Goal: Task Accomplishment & Management: Manage account settings

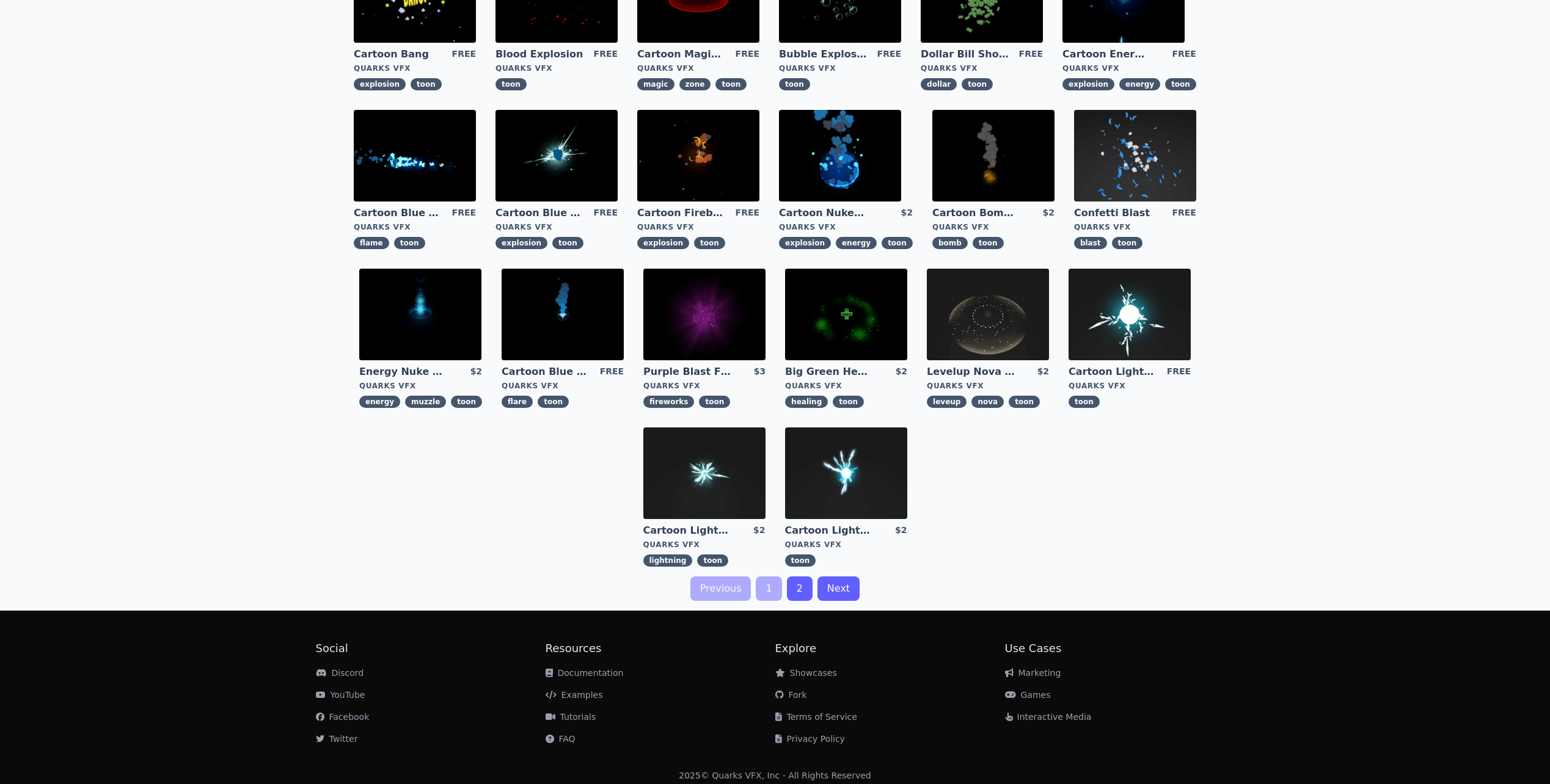
scroll to position [151, 0]
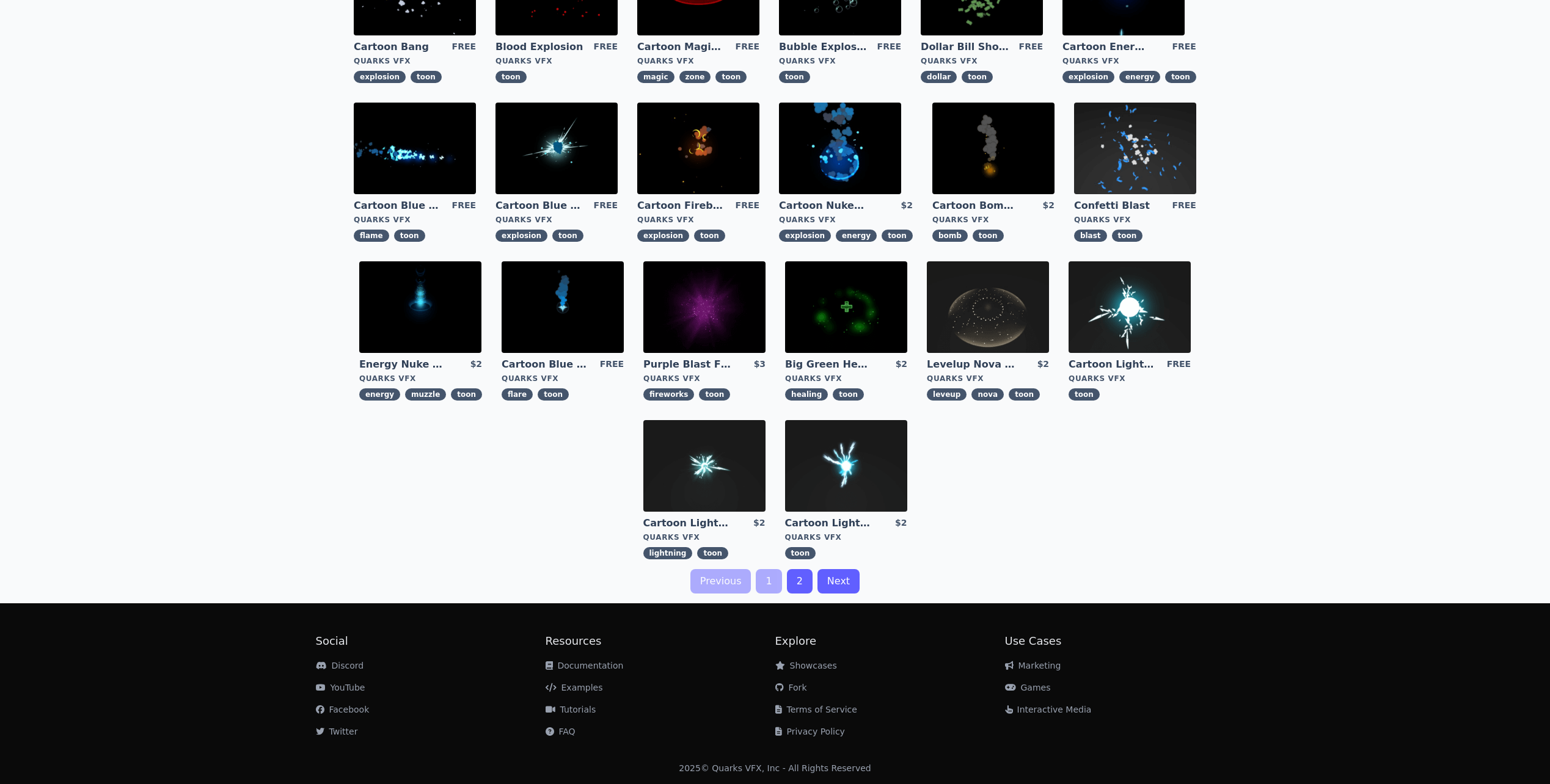
click at [802, 580] on link "2" at bounding box center [799, 581] width 25 height 24
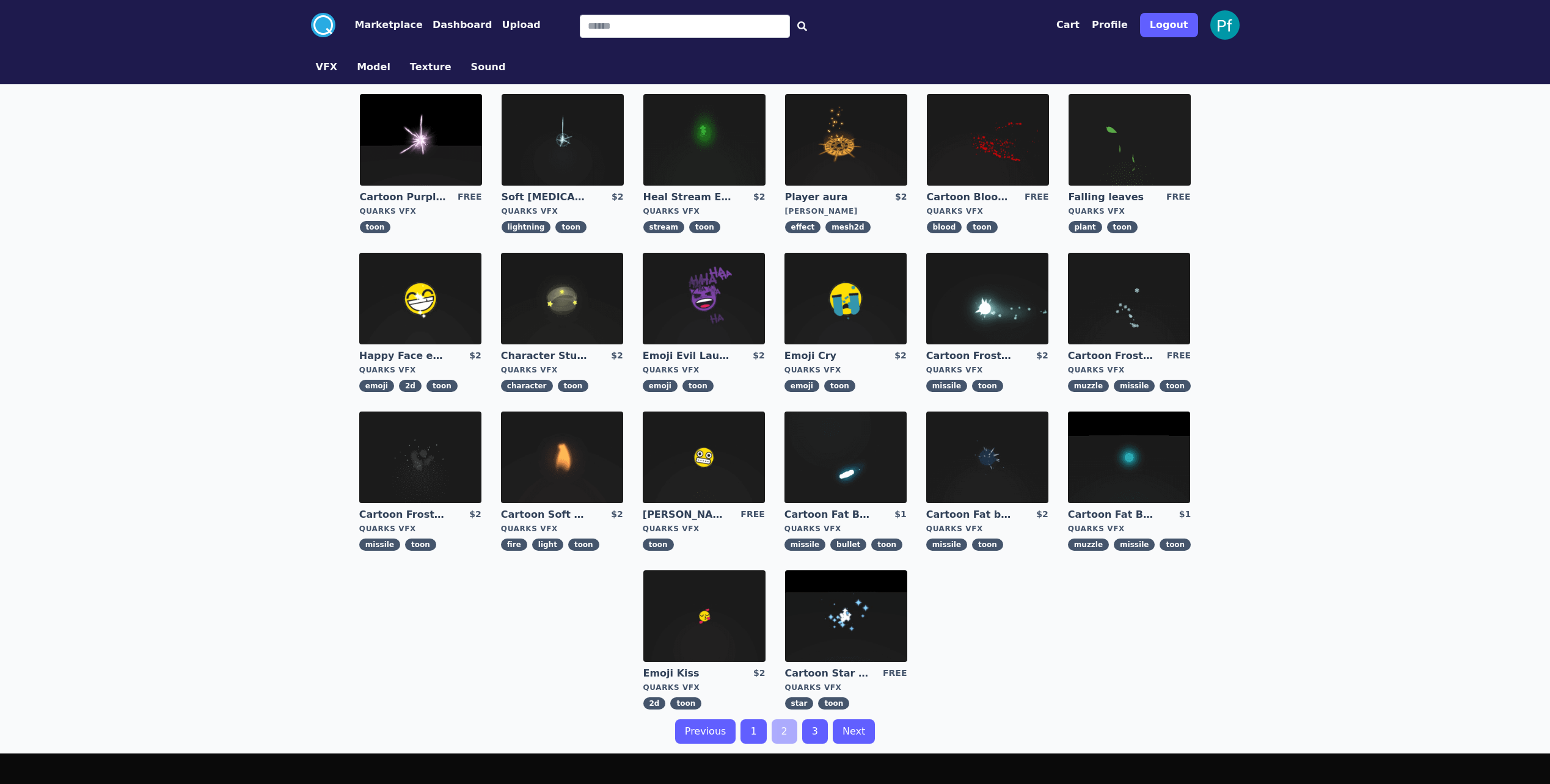
click at [413, 142] on img at bounding box center [421, 139] width 122 height 91
click at [1137, 449] on img at bounding box center [1129, 457] width 122 height 91
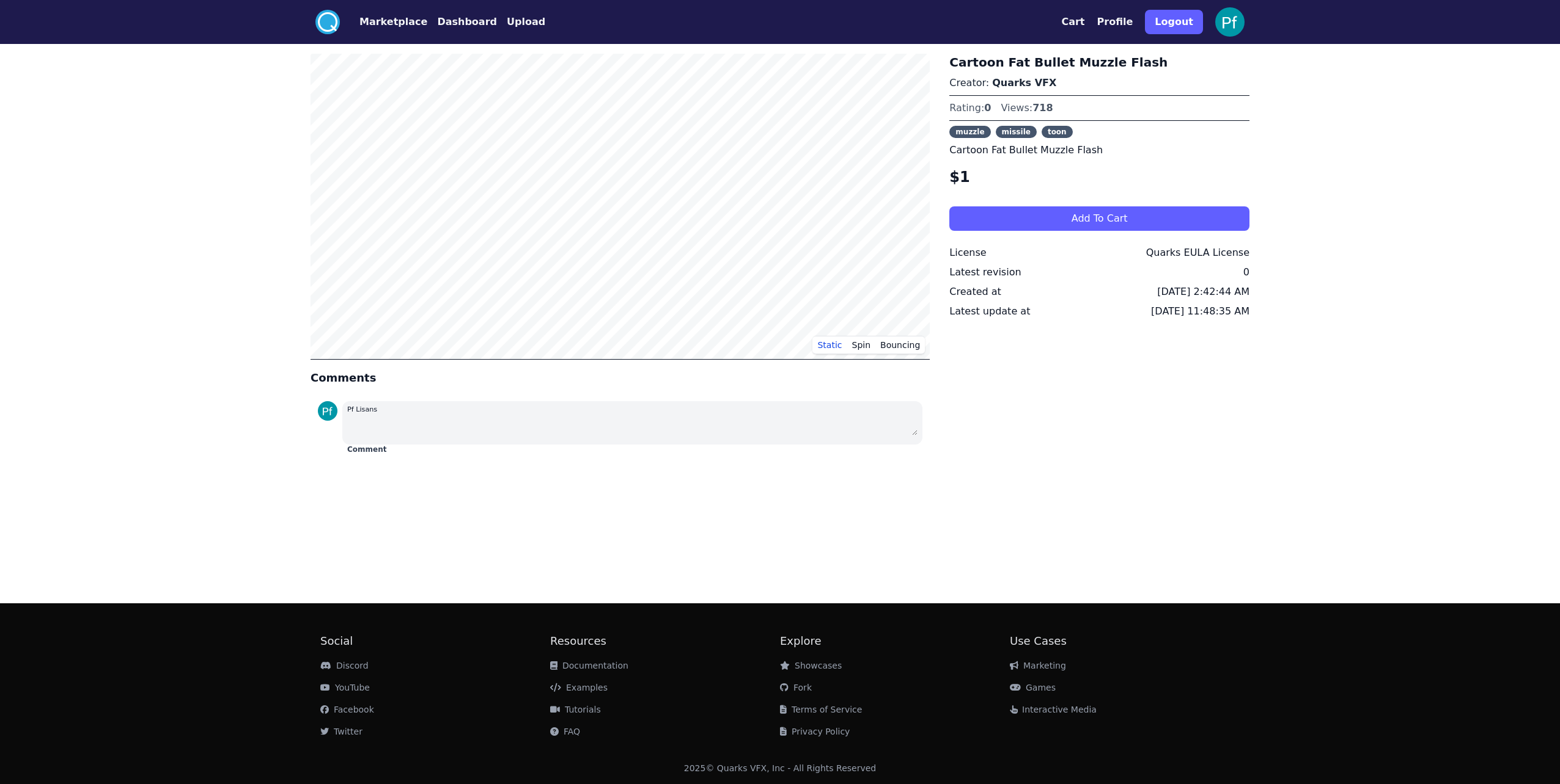
click at [1025, 426] on div "Cartoon Fat Bullet Muzzle Flash Creator: Quarks VFX Rating: 0 Views: 718 muzzle…" at bounding box center [1099, 257] width 300 height 405
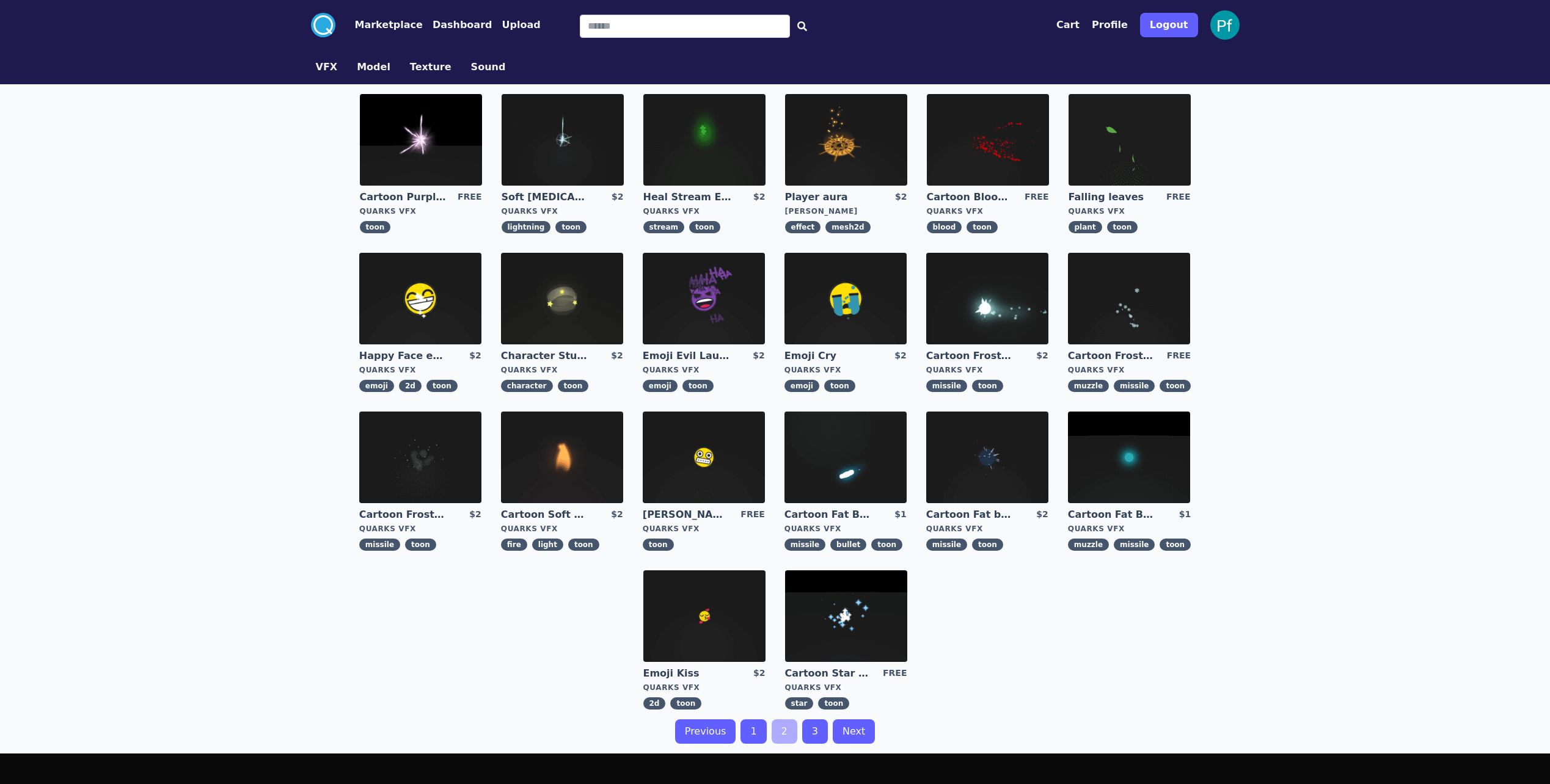
click at [366, 73] on button "Model" at bounding box center [373, 67] width 34 height 15
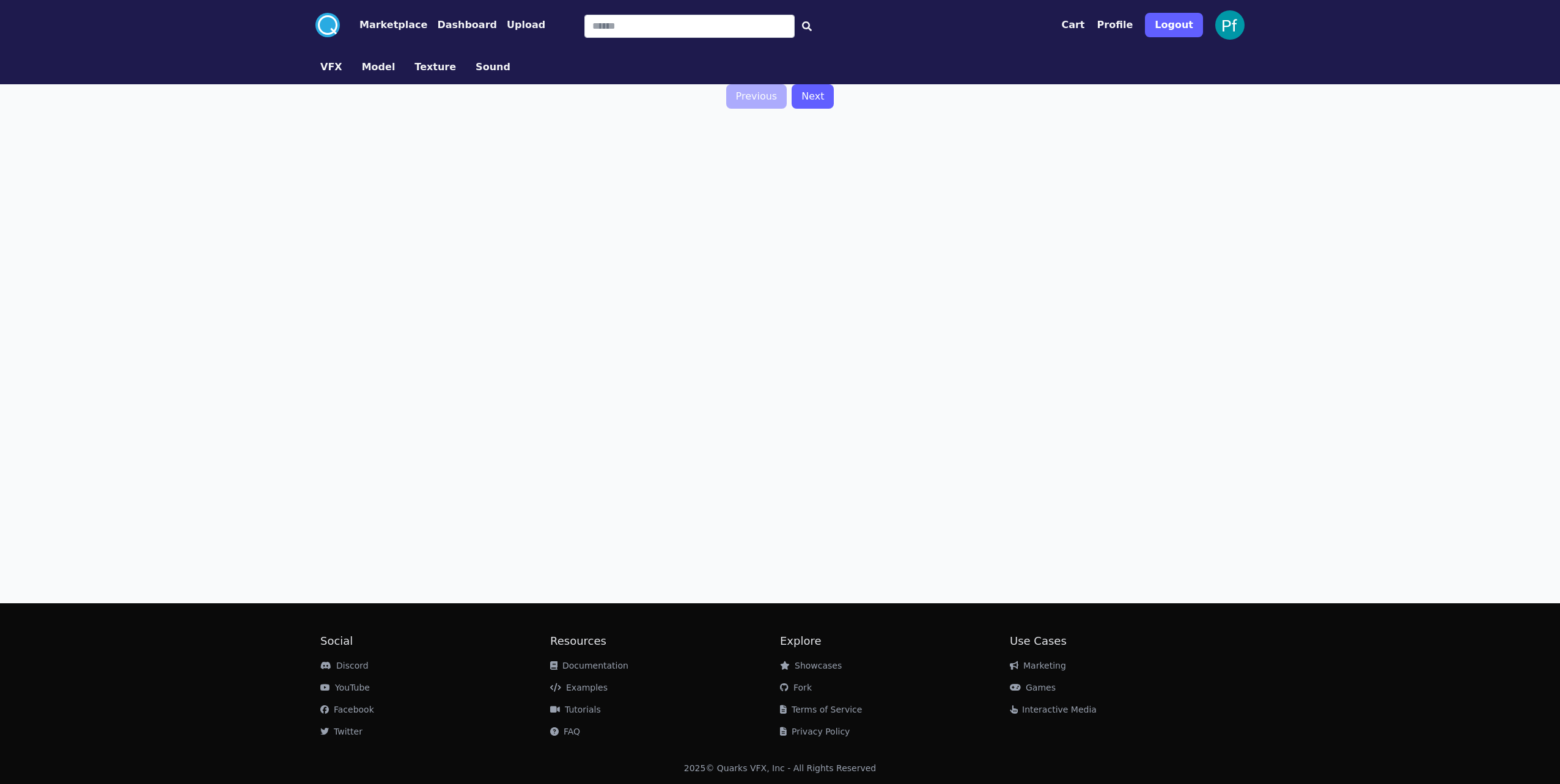
click at [419, 70] on button "Texture" at bounding box center [435, 67] width 42 height 15
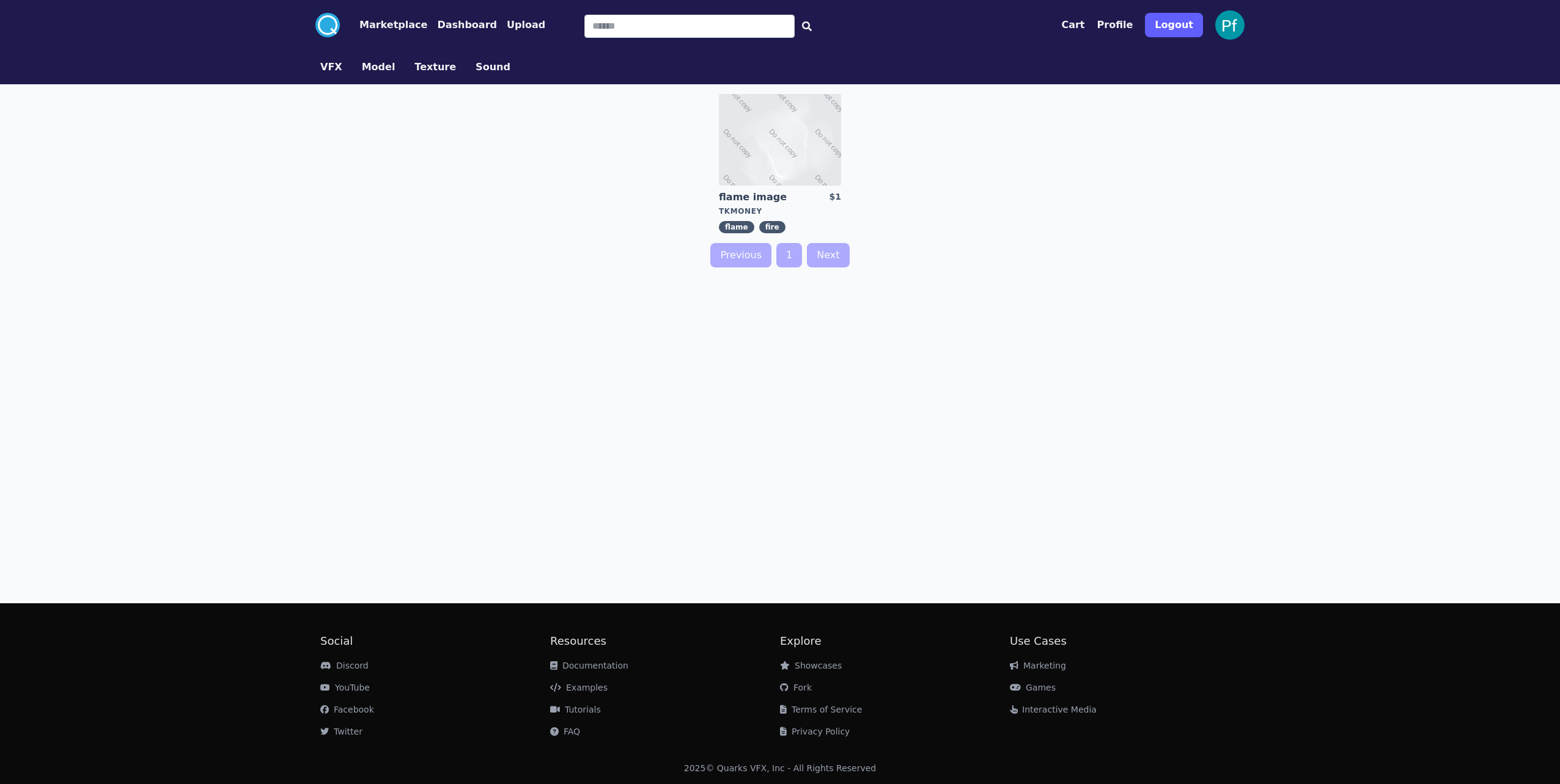
click at [1123, 28] on button "Profile" at bounding box center [1114, 24] width 36 height 15
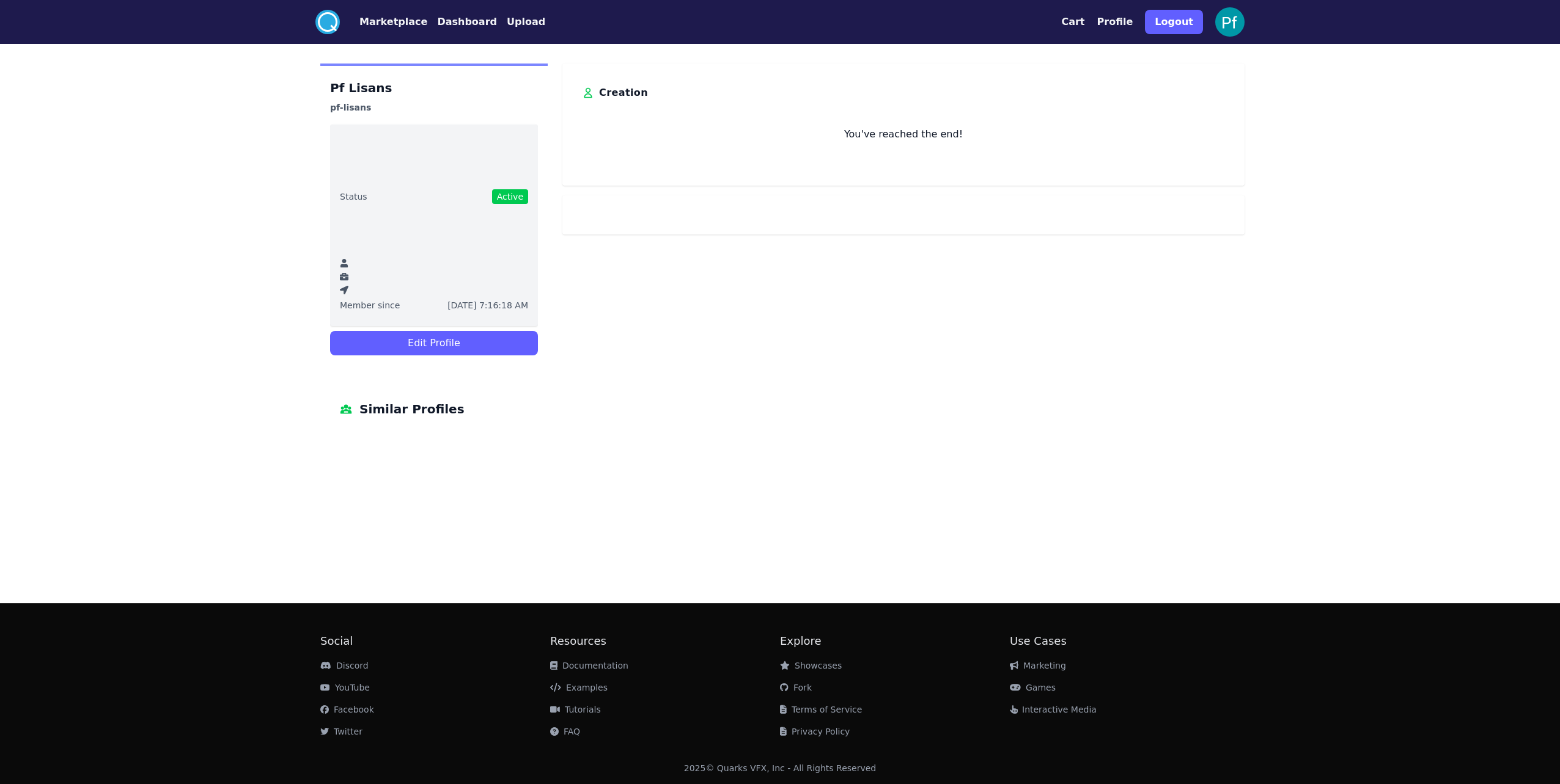
click at [469, 17] on button "Dashboard" at bounding box center [467, 22] width 60 height 15
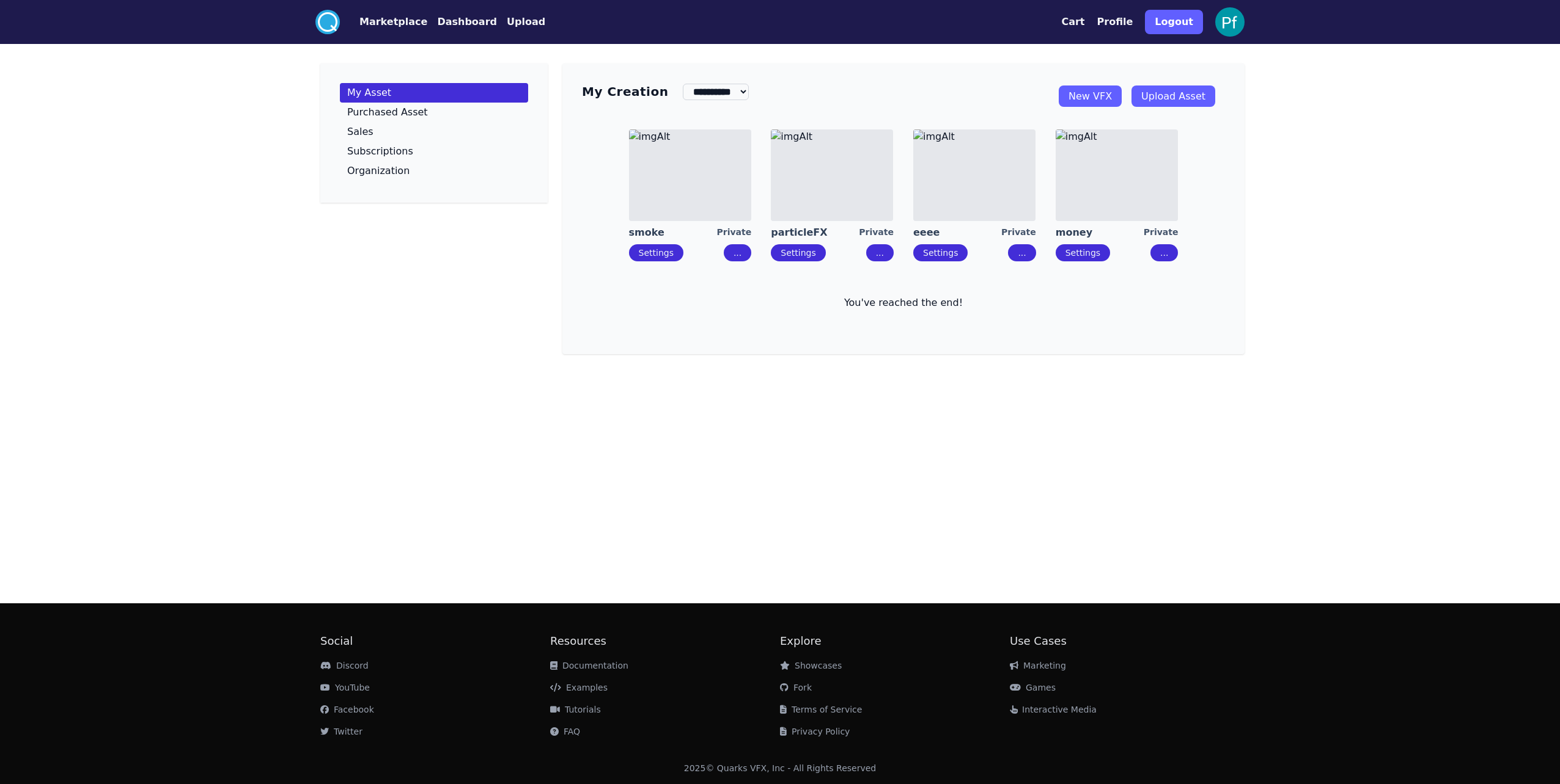
click at [328, 22] on circle at bounding box center [327, 22] width 24 height 24
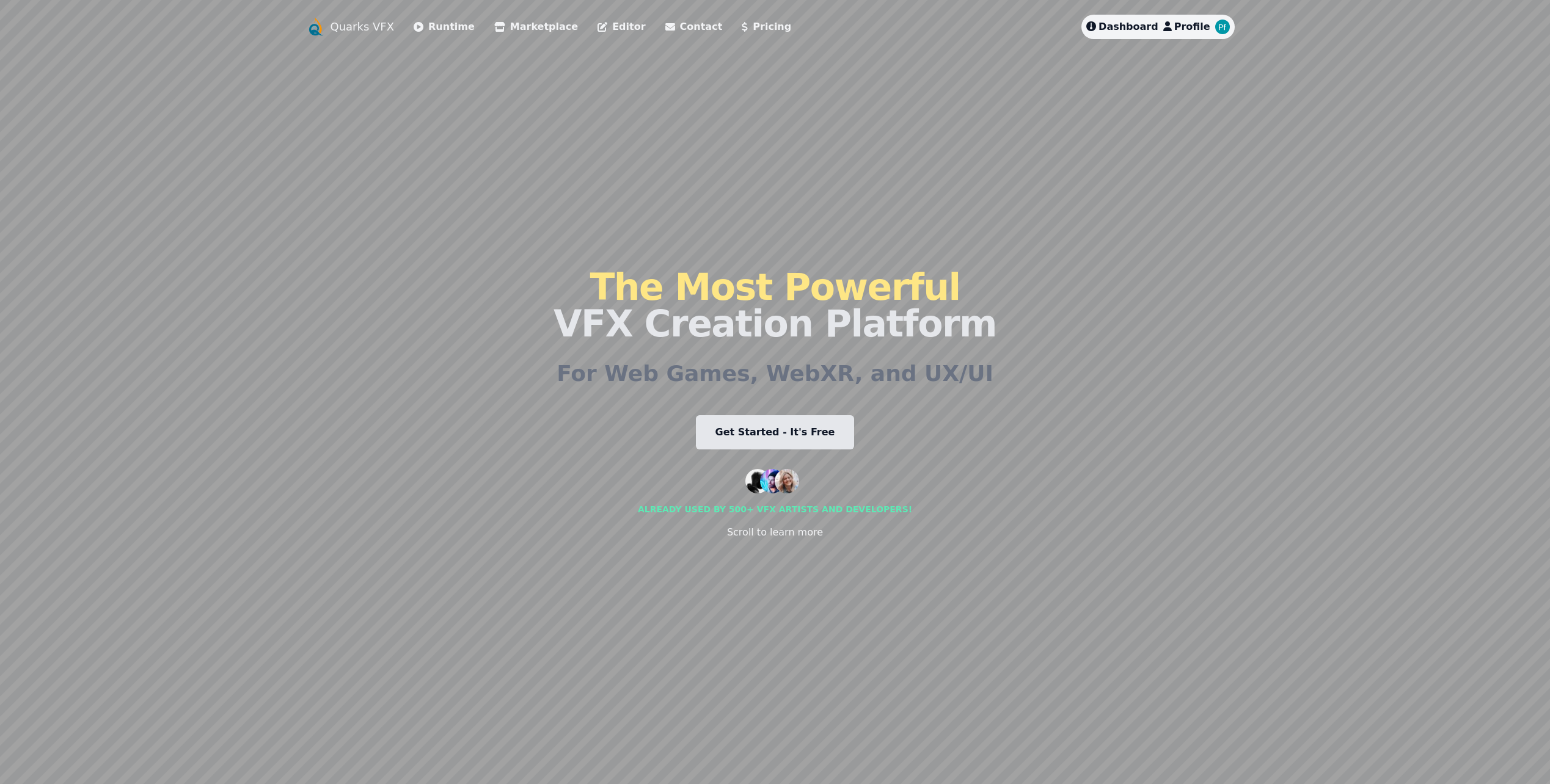
click at [1191, 23] on span "Profile" at bounding box center [1191, 26] width 36 height 11
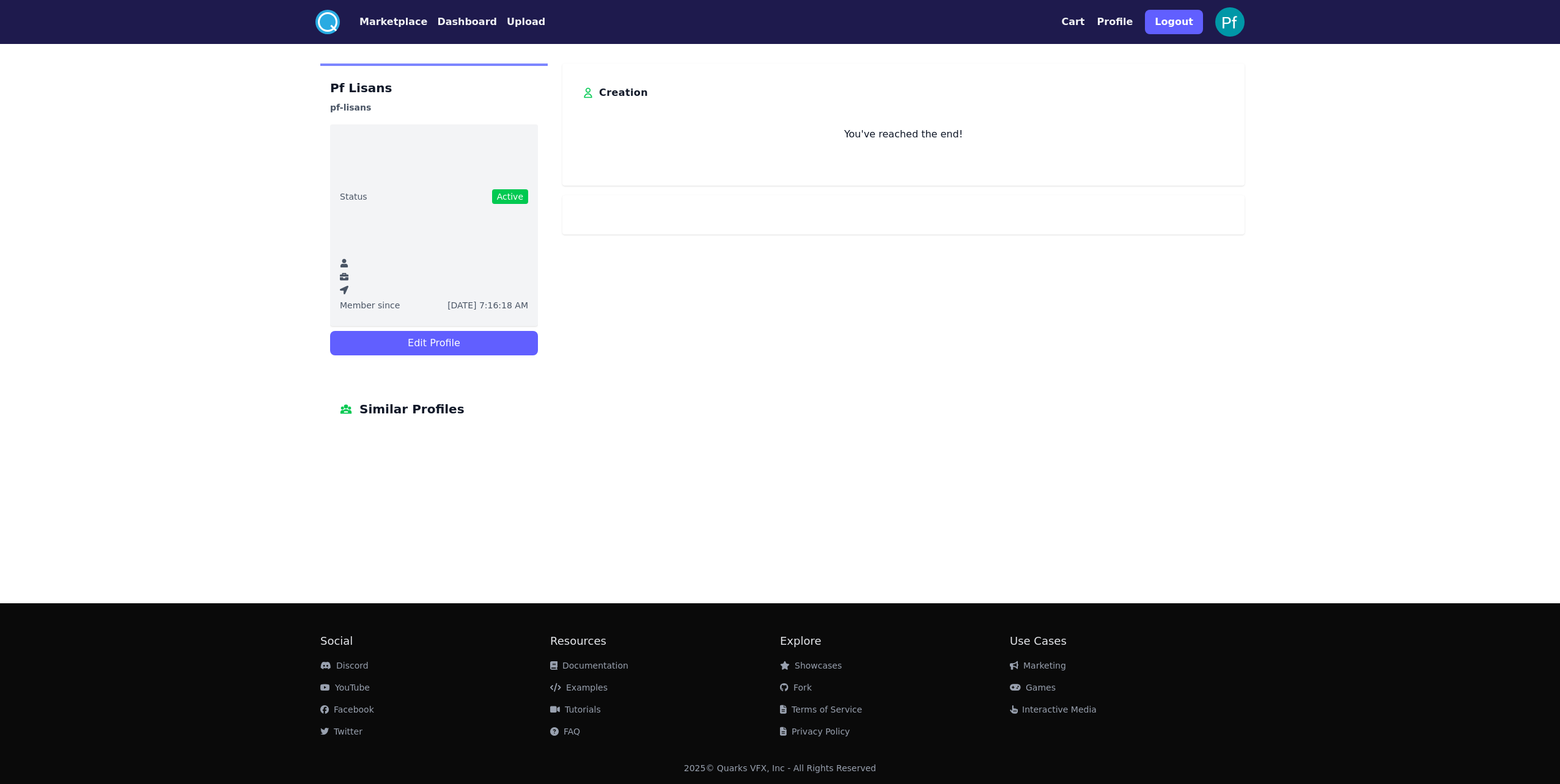
click at [1221, 28] on img at bounding box center [1230, 22] width 30 height 30
drag, startPoint x: 1085, startPoint y: 18, endPoint x: 1098, endPoint y: 17, distance: 13.0
click at [1084, 18] on button "Cart" at bounding box center [1072, 22] width 24 height 15
click at [1121, 19] on button "Profile" at bounding box center [1114, 22] width 36 height 15
click at [1121, 21] on button "Profile" at bounding box center [1114, 22] width 36 height 15
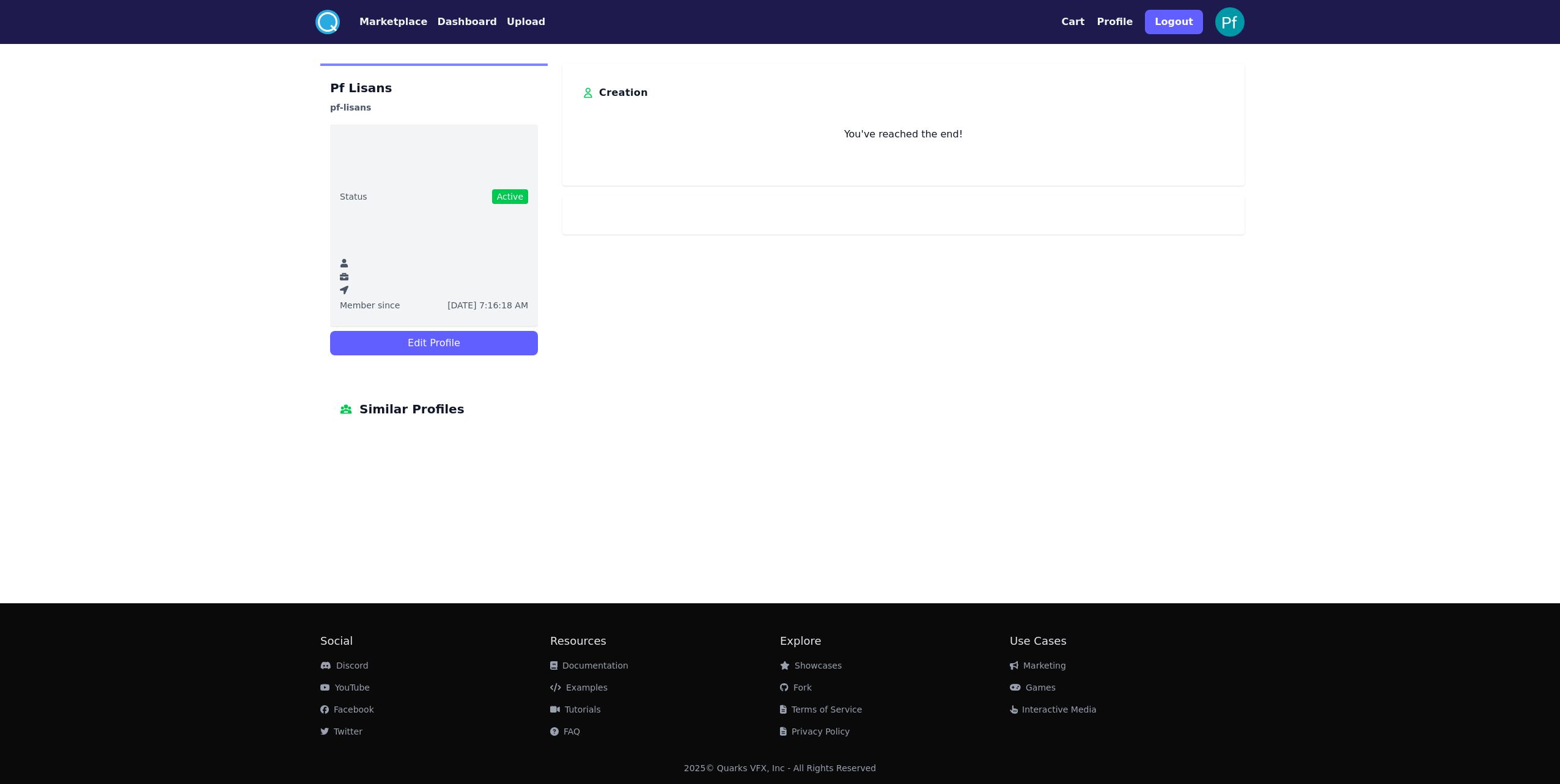
click at [507, 22] on button "Upload" at bounding box center [526, 22] width 38 height 15
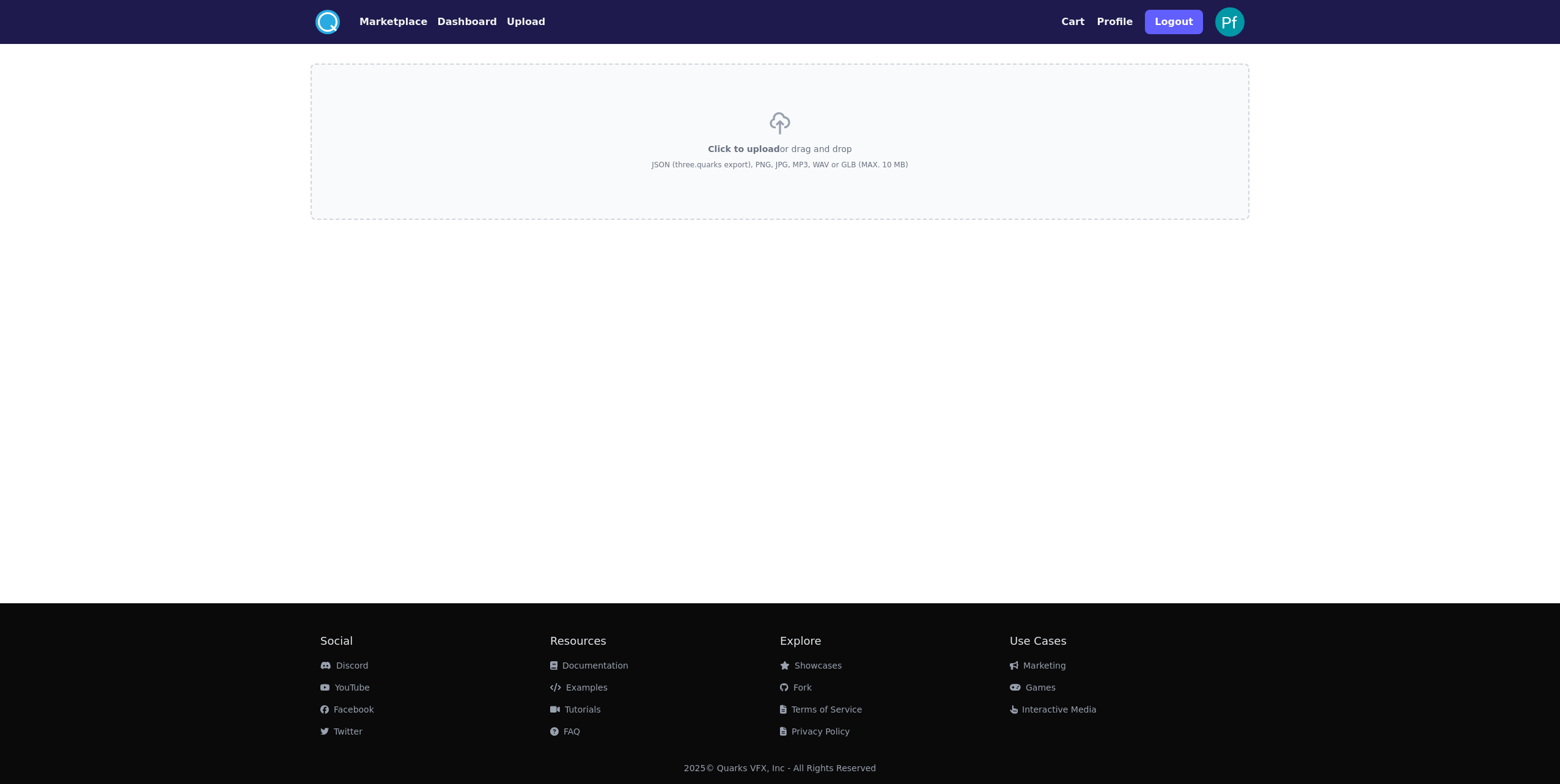
click at [462, 24] on button "Dashboard" at bounding box center [467, 22] width 60 height 15
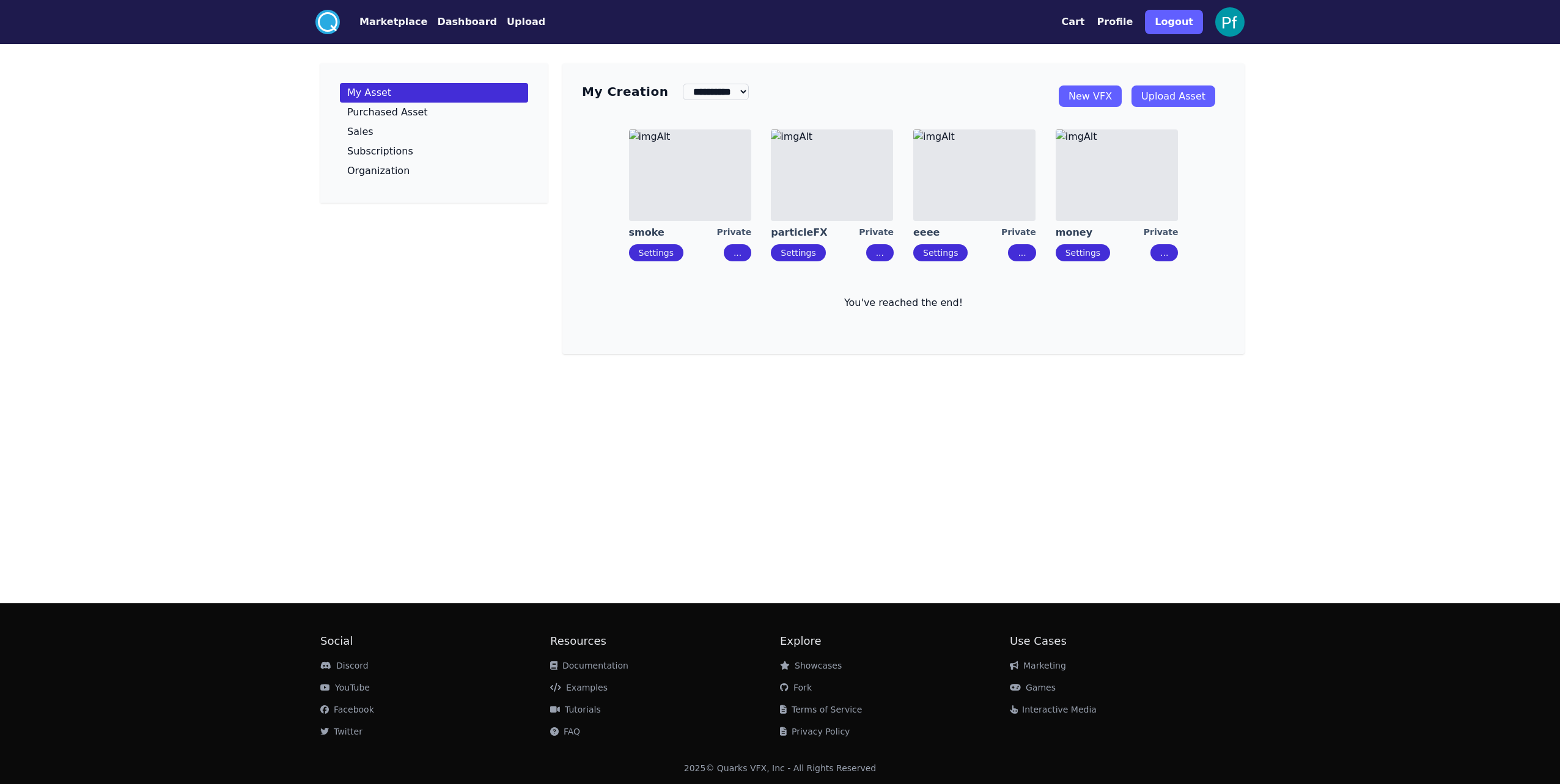
click at [896, 306] on p "You've reached the end!" at bounding box center [903, 303] width 643 height 15
drag, startPoint x: 866, startPoint y: 306, endPoint x: 999, endPoint y: 305, distance: 133.0
click at [999, 305] on p "You've reached the end!" at bounding box center [903, 303] width 643 height 15
drag, startPoint x: 999, startPoint y: 305, endPoint x: 941, endPoint y: 305, distance: 58.0
click at [941, 305] on p "You've reached the end!" at bounding box center [903, 303] width 643 height 15
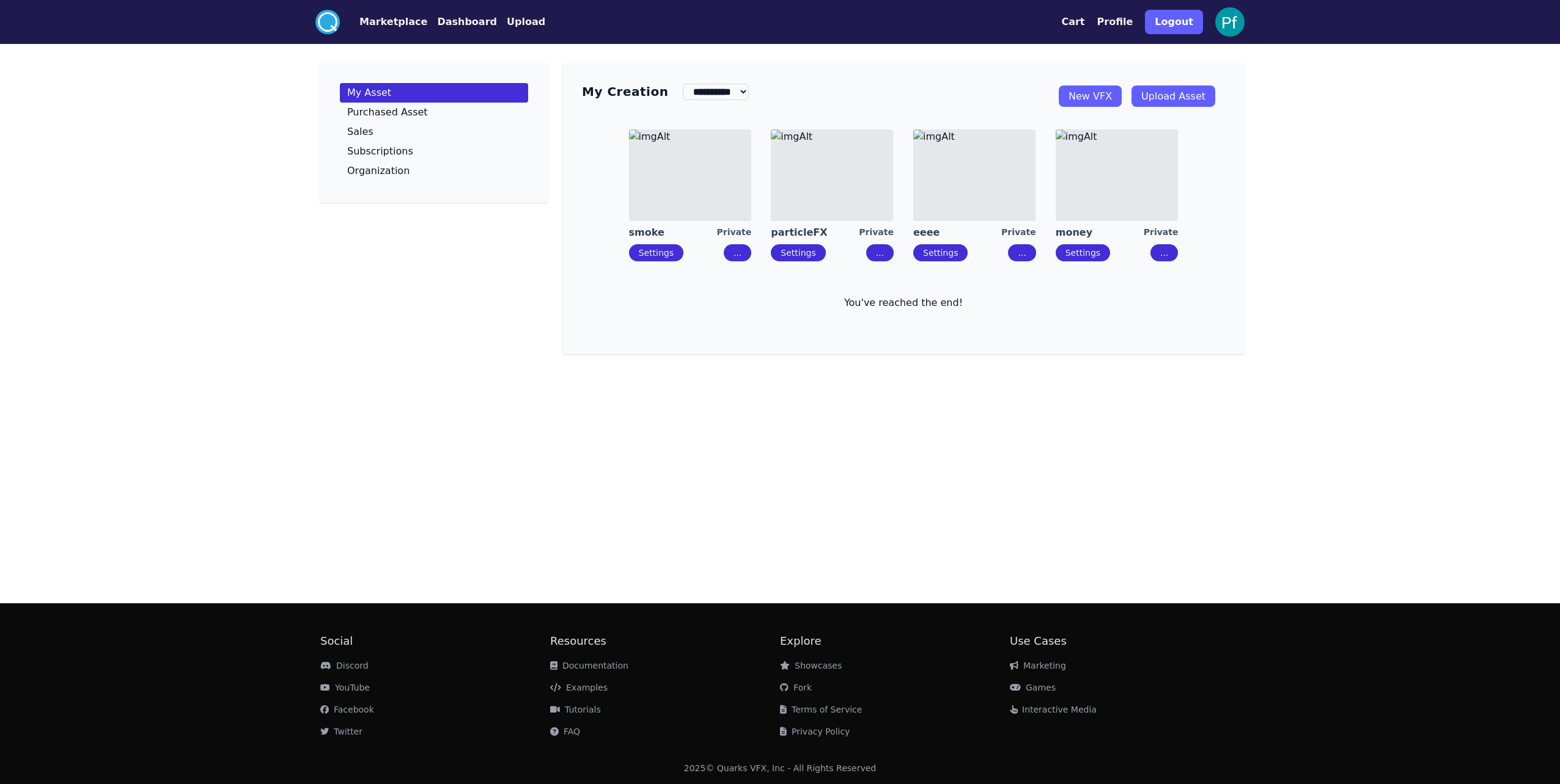
click at [393, 24] on button "Marketplace" at bounding box center [393, 22] width 68 height 15
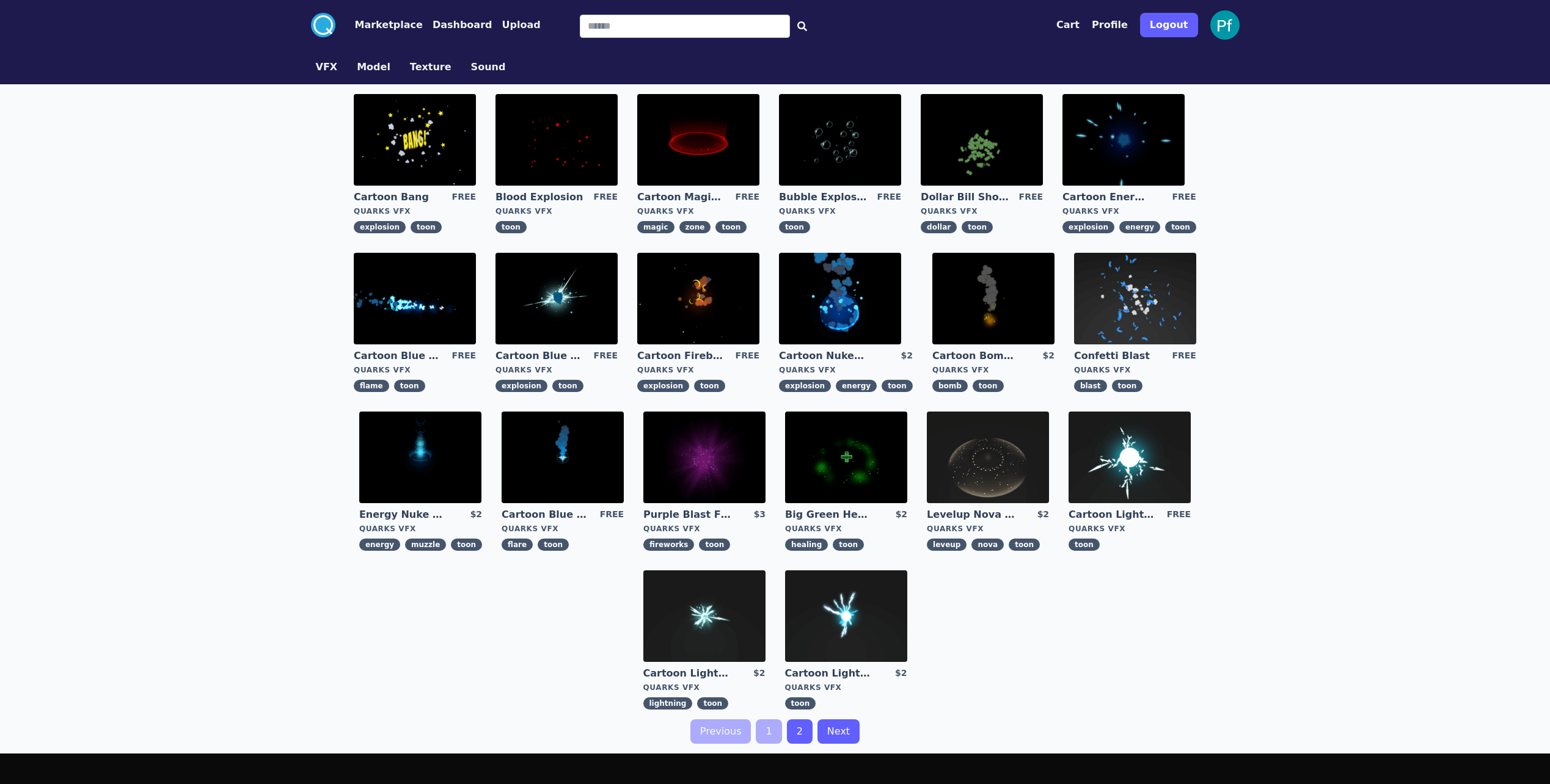
click at [444, 23] on button "Dashboard" at bounding box center [462, 24] width 60 height 15
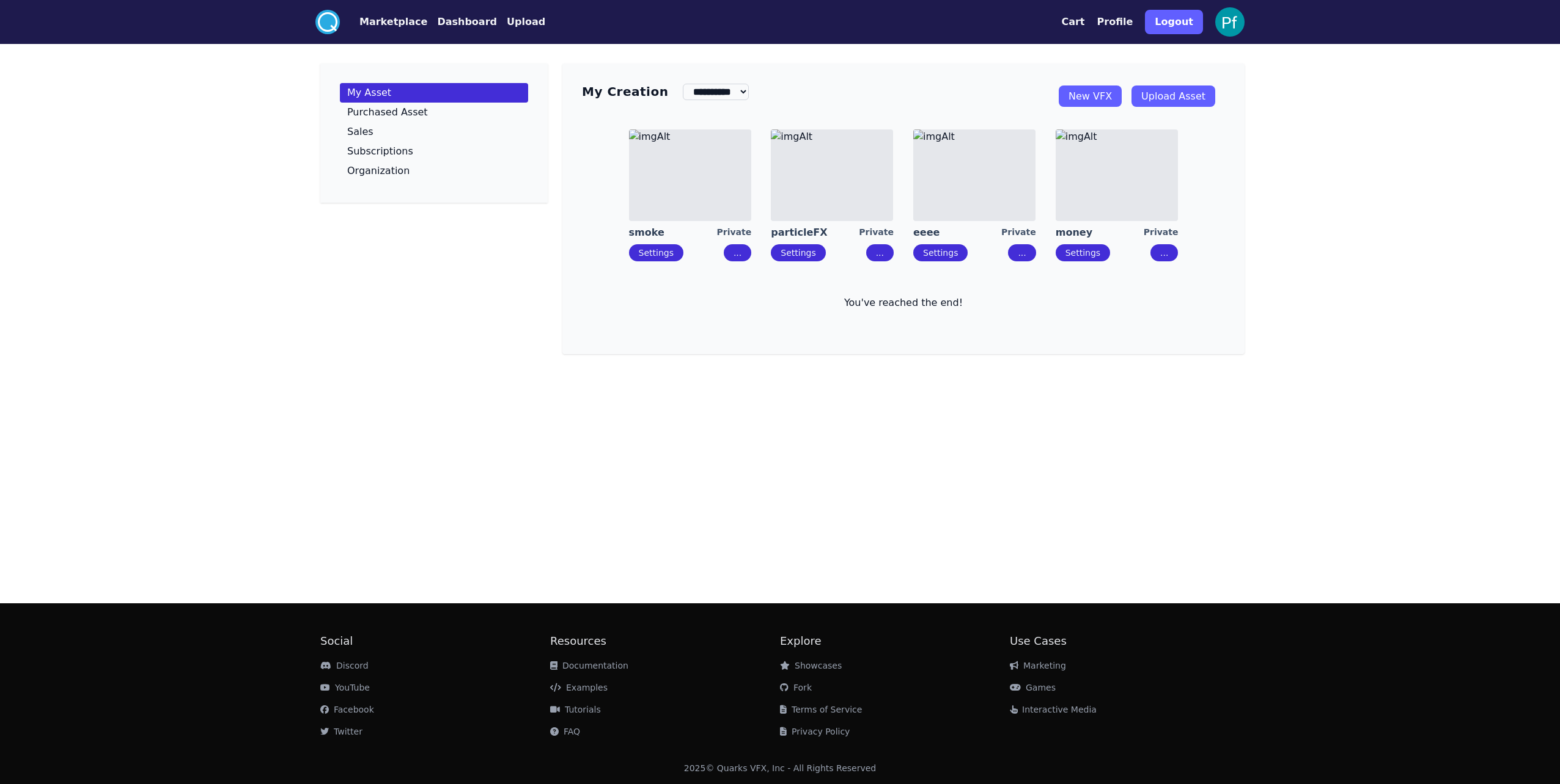
click at [437, 24] on button "Dashboard" at bounding box center [467, 22] width 60 height 15
click at [390, 24] on button "Marketplace" at bounding box center [393, 22] width 68 height 15
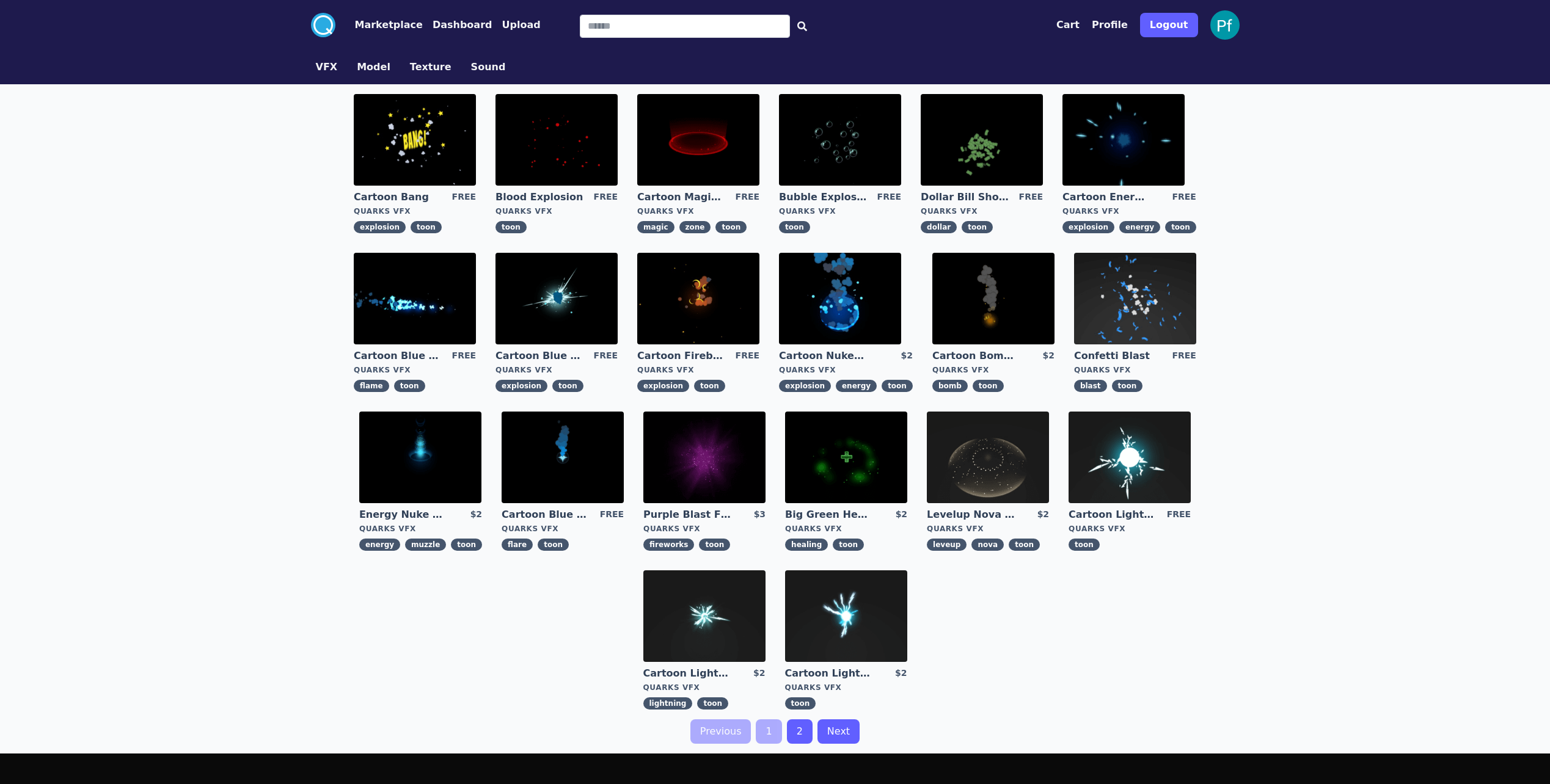
click at [492, 24] on link "Upload" at bounding box center [515, 24] width 48 height 15
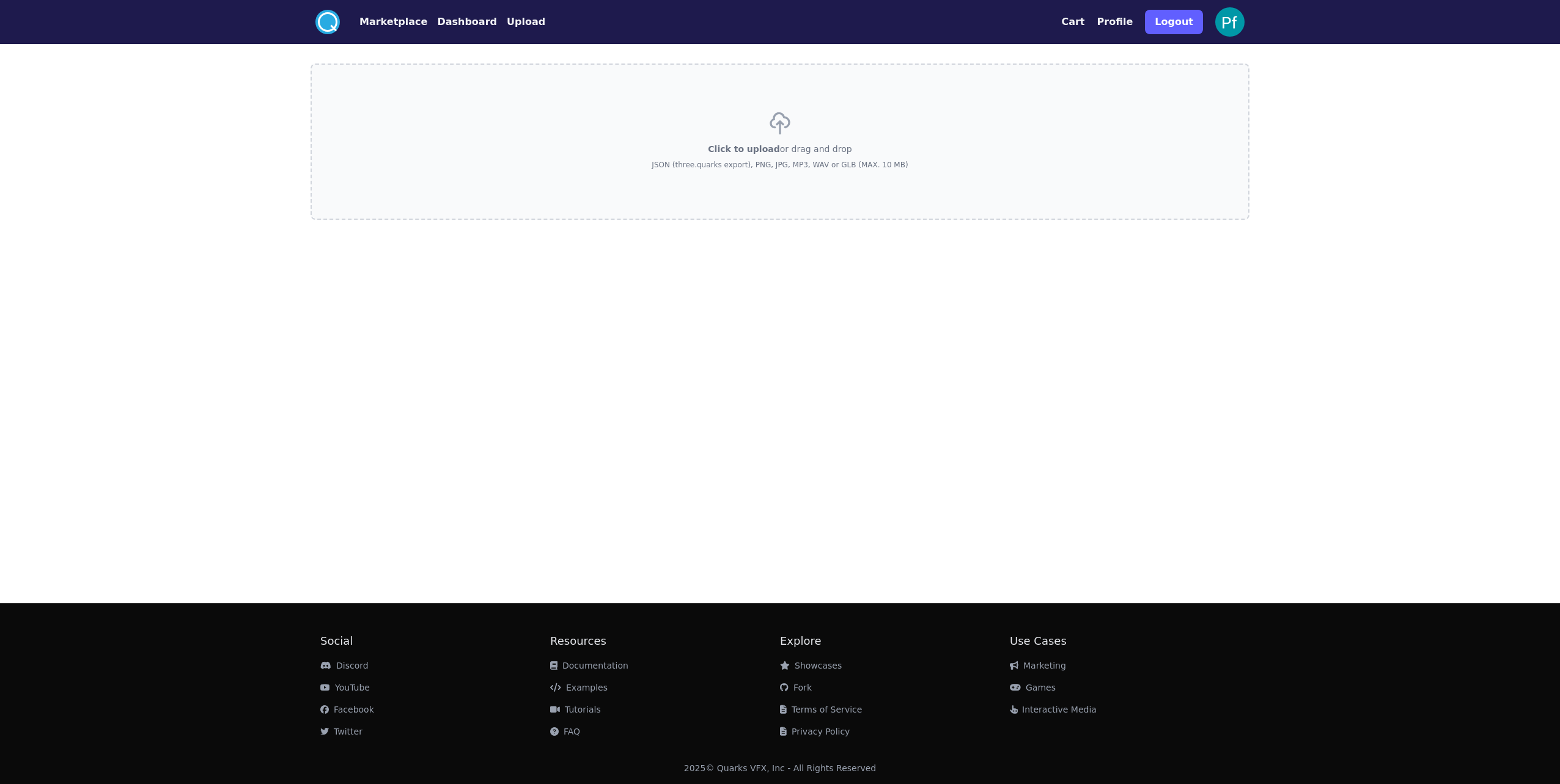
click at [507, 26] on button "Upload" at bounding box center [526, 22] width 38 height 15
click at [450, 21] on button "Dashboard" at bounding box center [467, 22] width 60 height 15
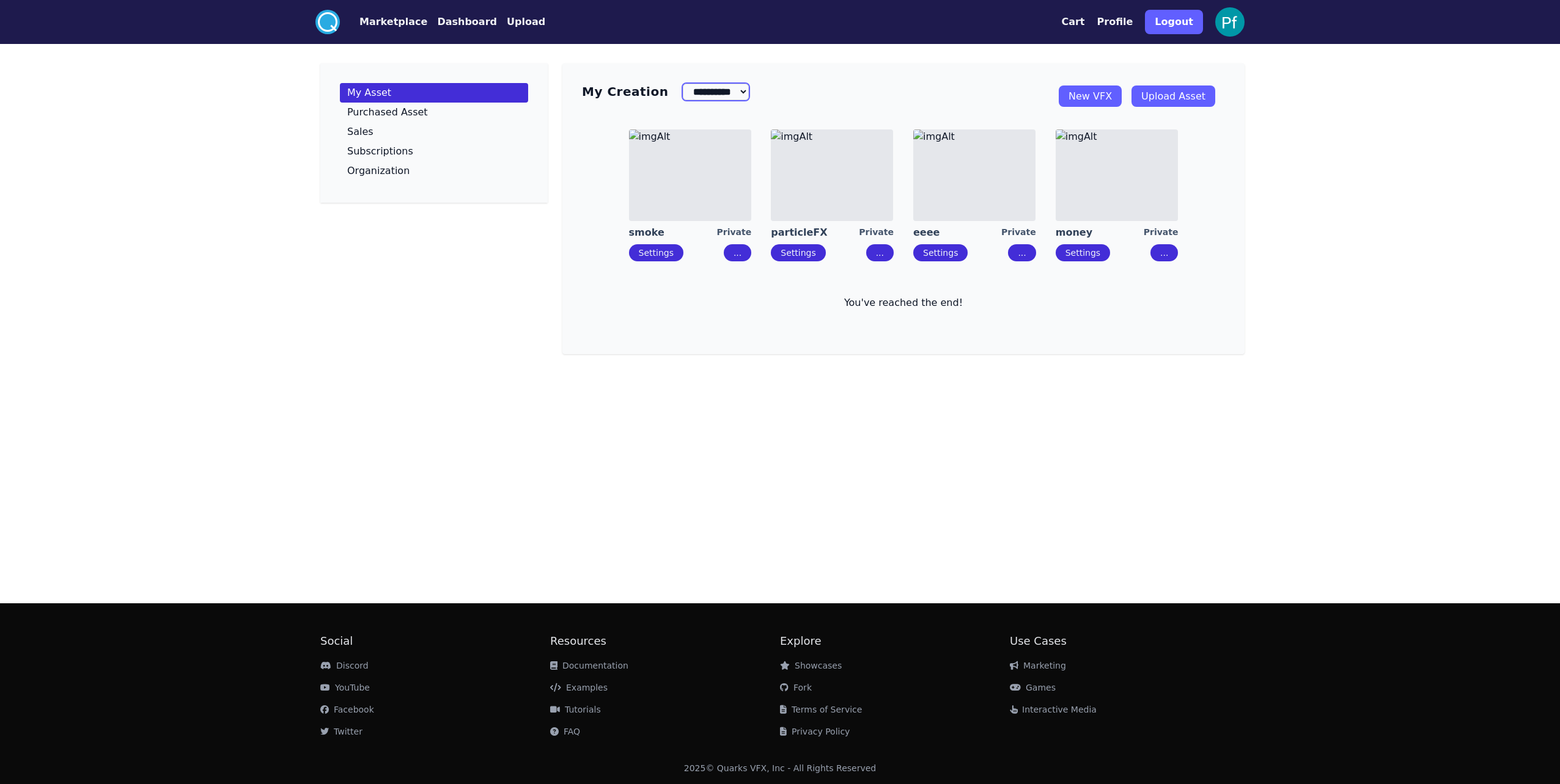
click at [728, 84] on select "**********" at bounding box center [716, 91] width 66 height 17
click at [682, 84] on select "**********" at bounding box center [716, 91] width 66 height 17
click at [747, 79] on div "**********" at bounding box center [903, 209] width 682 height 291
click at [736, 97] on select "**********" at bounding box center [716, 91] width 66 height 17
select select "******"
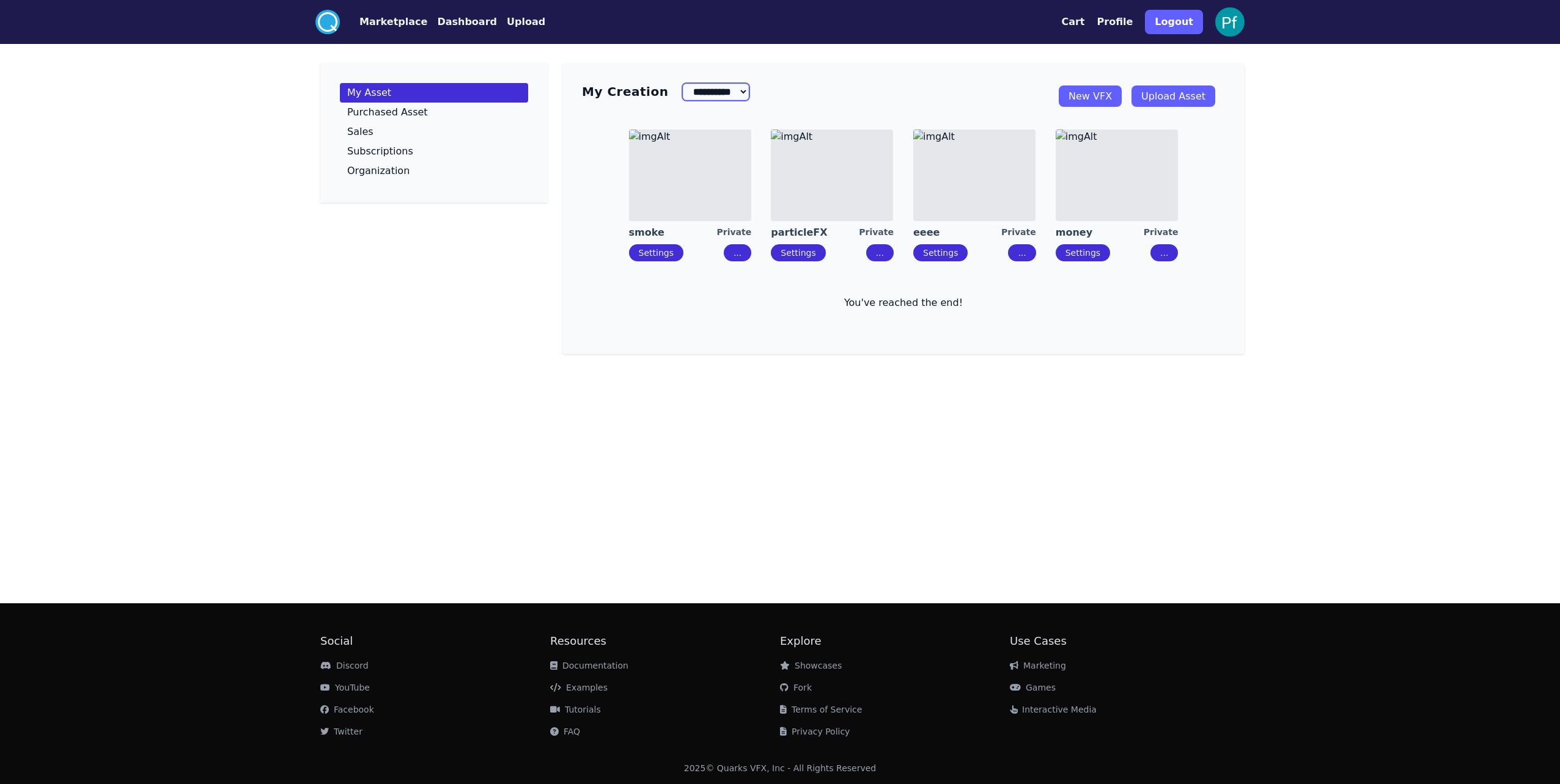
click at [682, 84] on select "**********" at bounding box center [716, 91] width 66 height 17
click at [905, 305] on p "You've reached the end!" at bounding box center [903, 303] width 643 height 15
click at [973, 191] on img at bounding box center [974, 175] width 122 height 91
click at [659, 258] on link "Settings" at bounding box center [656, 252] width 35 height 10
click at [804, 235] on link "particleFX" at bounding box center [814, 232] width 88 height 13
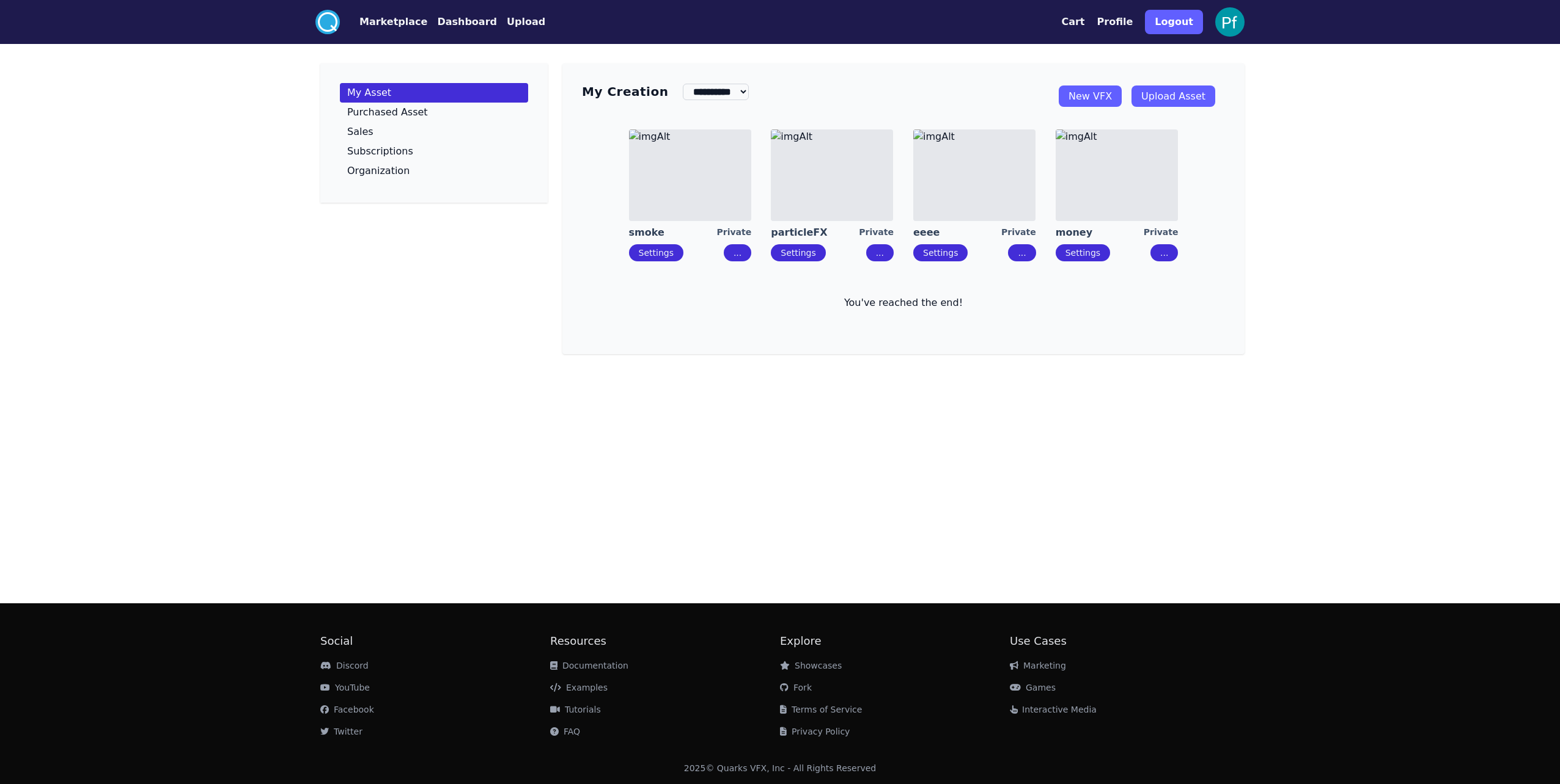
click at [1073, 258] on link "Settings" at bounding box center [1083, 252] width 35 height 10
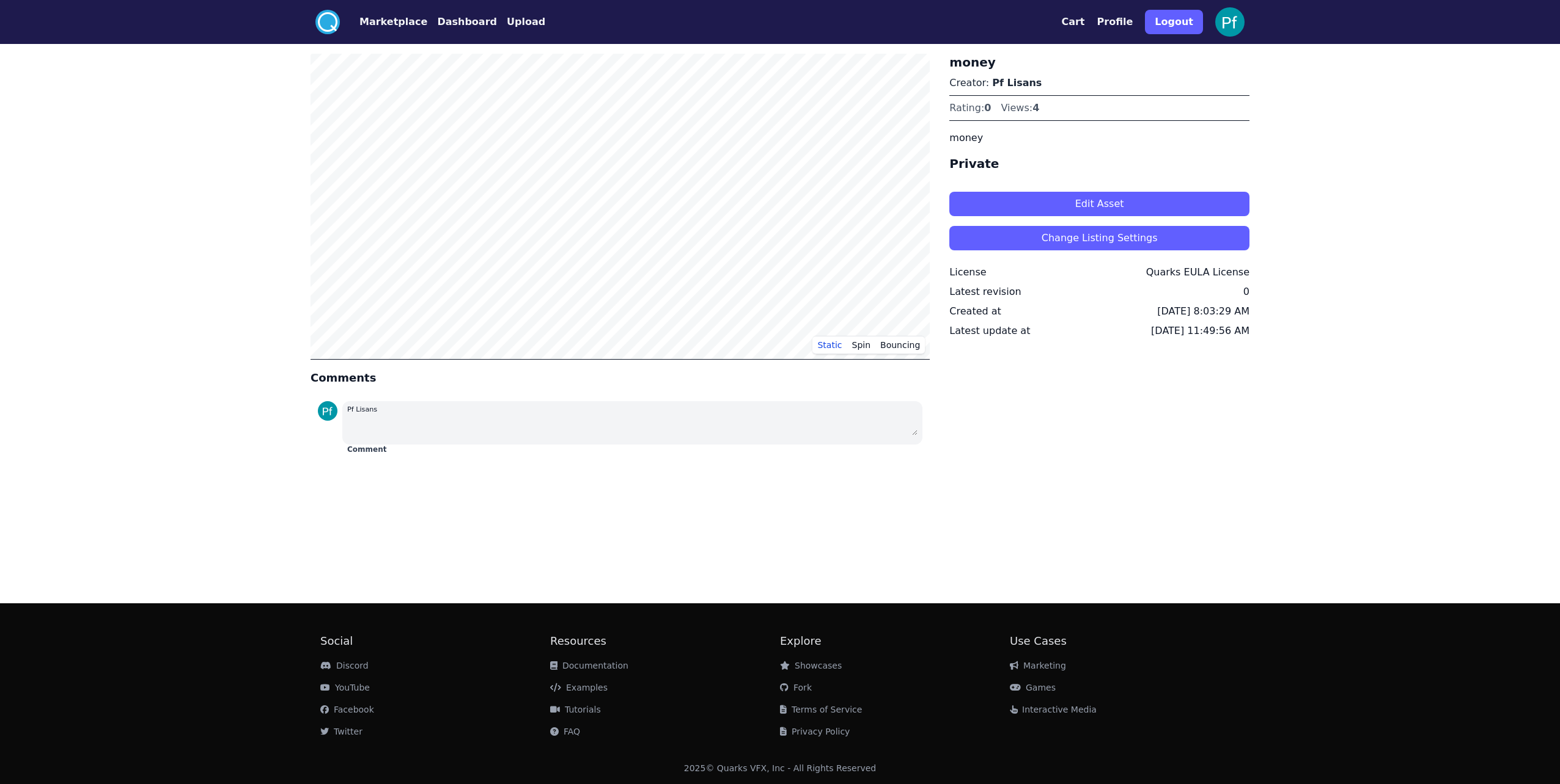
drag, startPoint x: 1109, startPoint y: 417, endPoint x: 1106, endPoint y: 404, distance: 13.3
click at [1109, 414] on div "money Creator: Pf Lisans Rating: 0 Views: 4 money Private Edit Asset Change Lis…" at bounding box center [1099, 257] width 300 height 405
click at [381, 22] on button "Marketplace" at bounding box center [393, 22] width 68 height 15
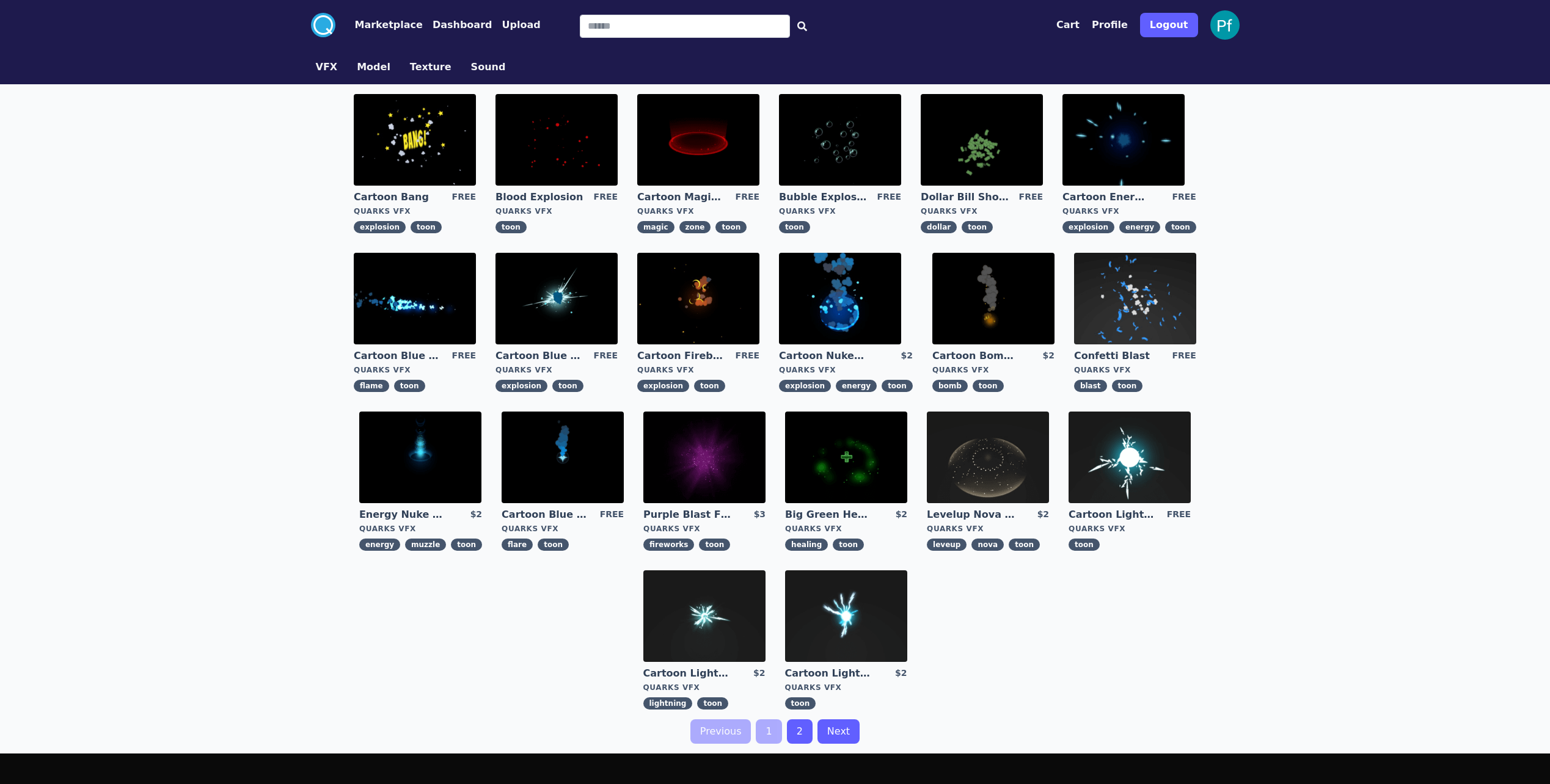
click at [492, 23] on link "Upload" at bounding box center [515, 24] width 48 height 15
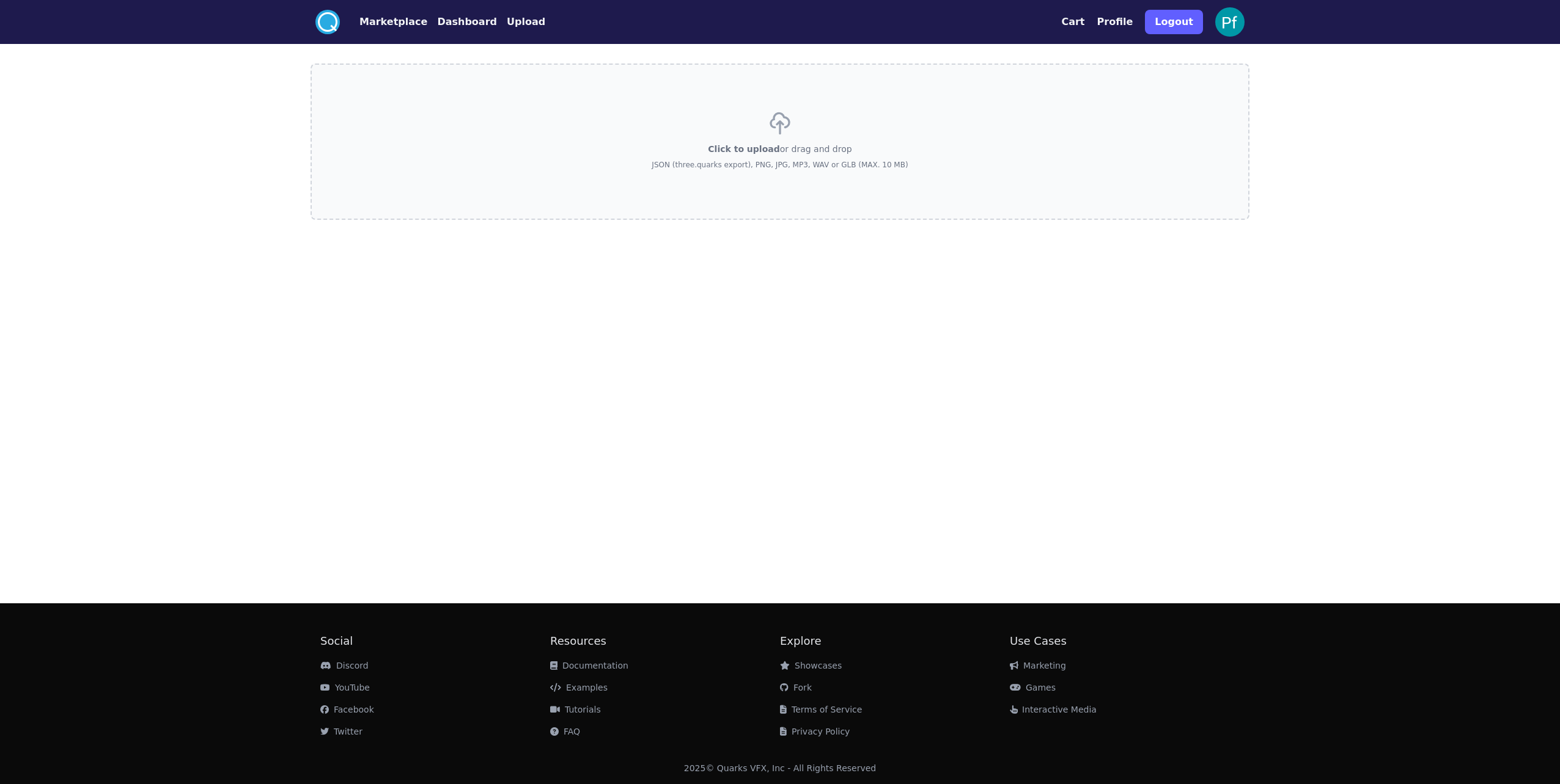
click at [452, 19] on button "Dashboard" at bounding box center [467, 22] width 60 height 15
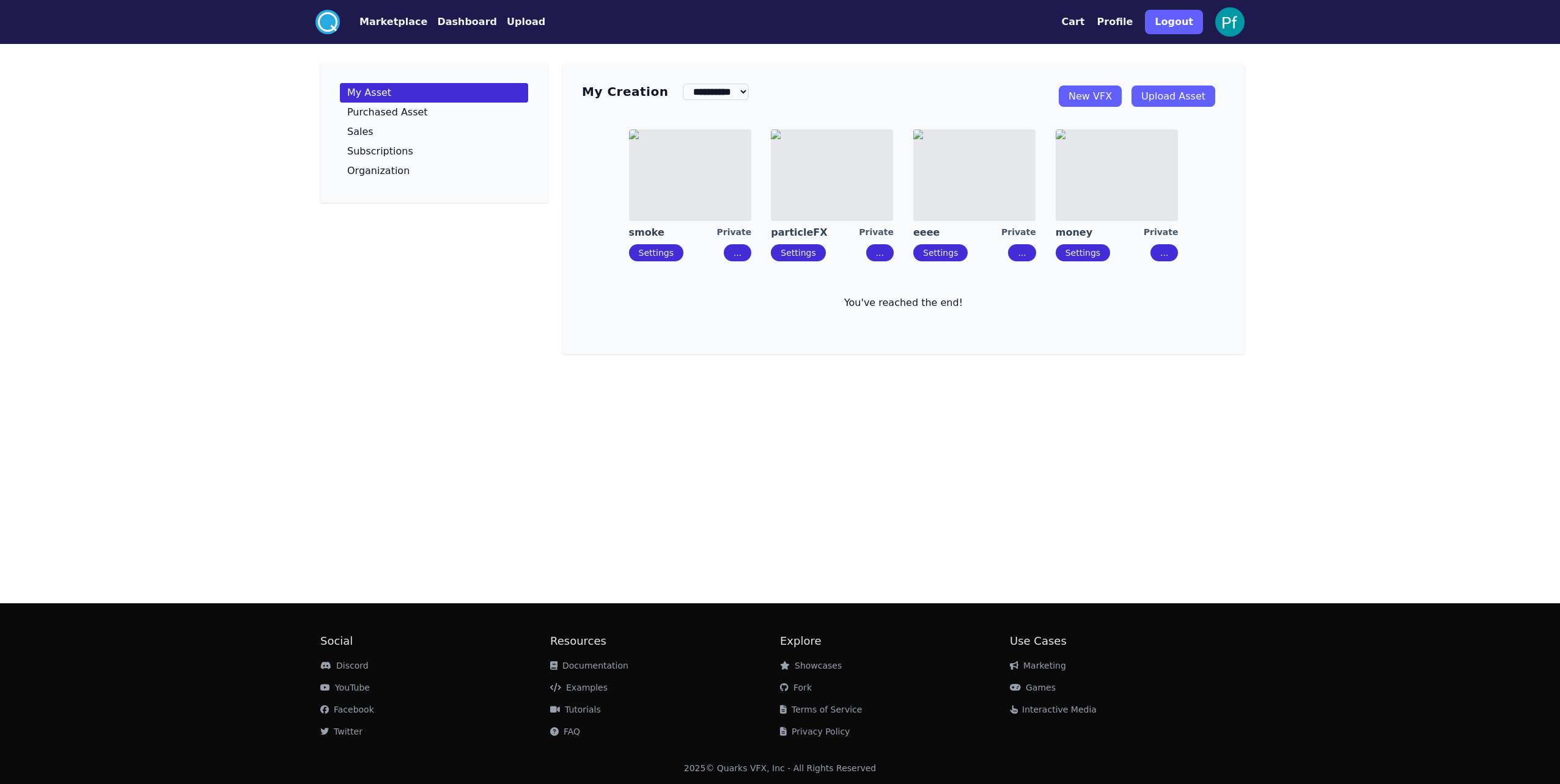
click at [514, 20] on button "Upload" at bounding box center [526, 22] width 38 height 15
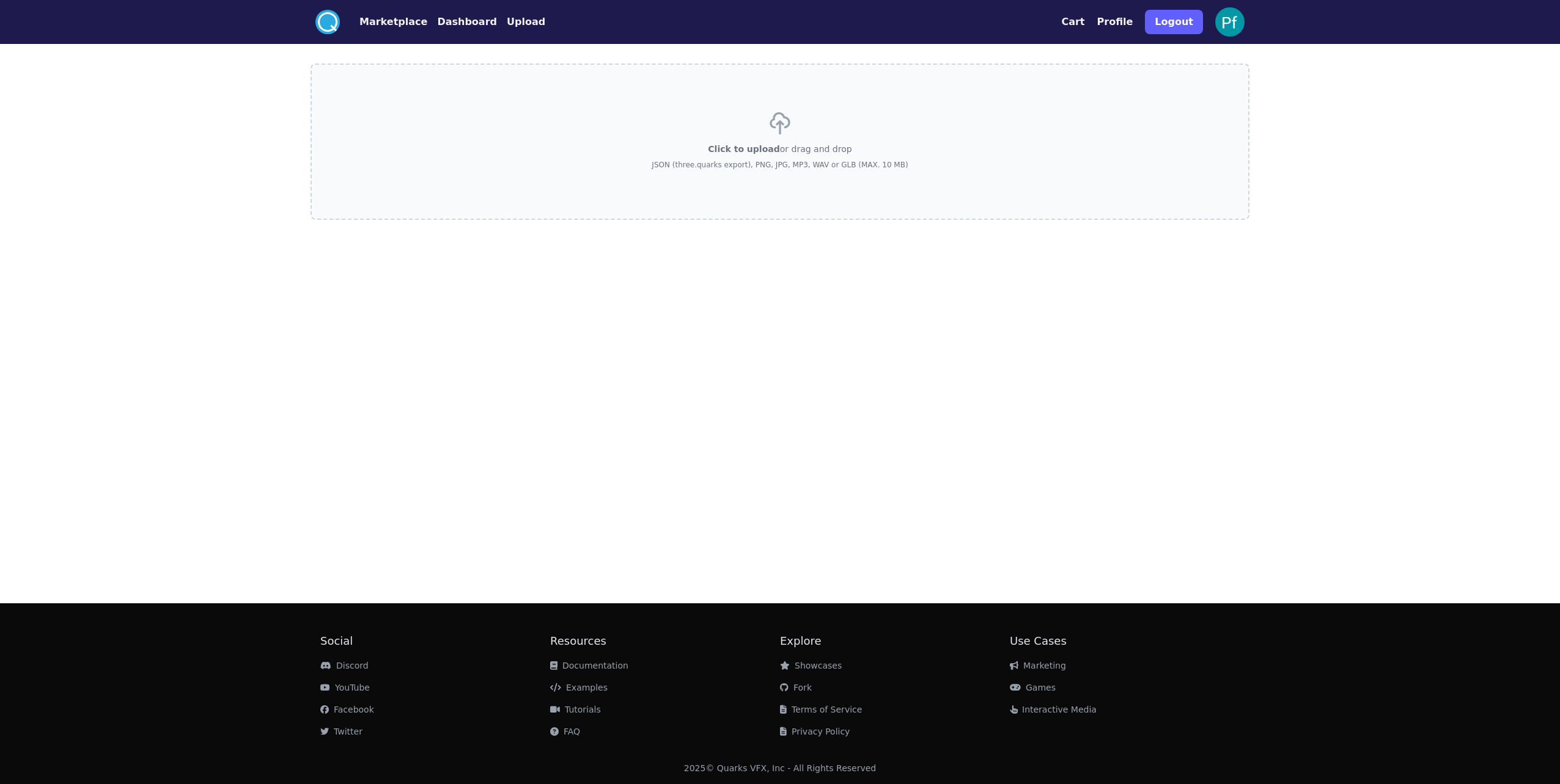
click at [459, 23] on button "Dashboard" at bounding box center [467, 22] width 60 height 15
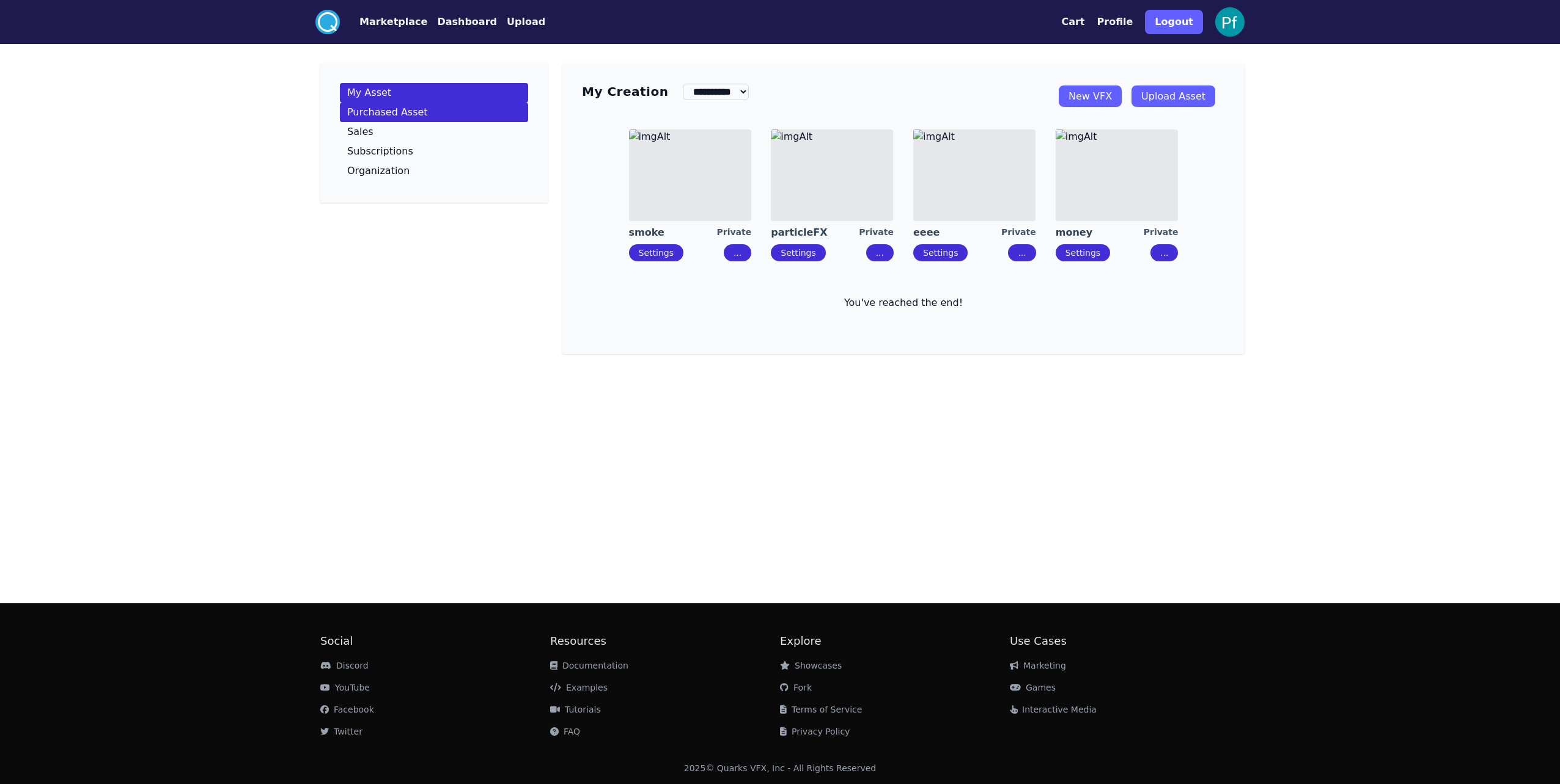
click at [466, 114] on link "Purchased Asset" at bounding box center [434, 112] width 188 height 19
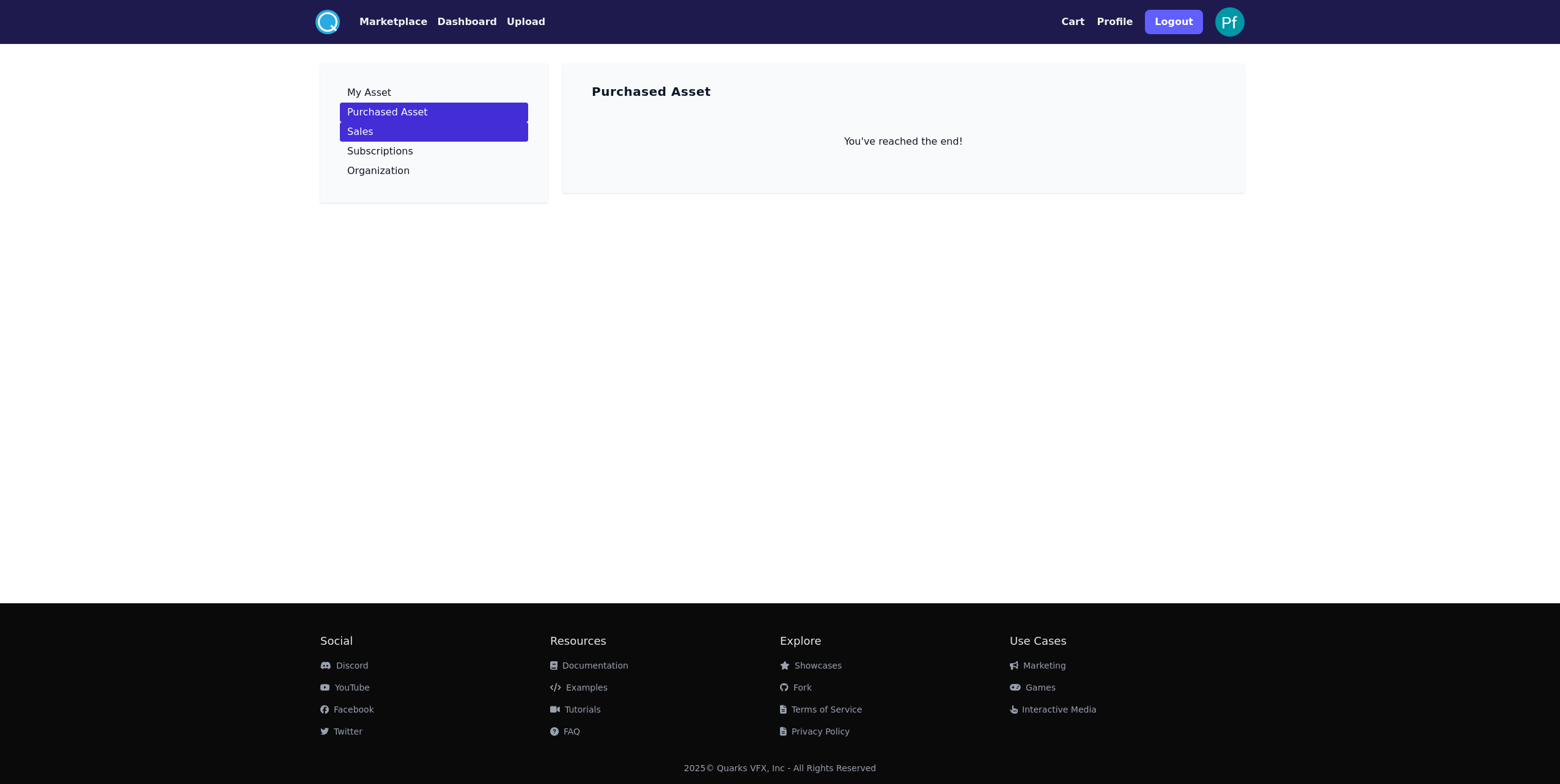
click at [436, 127] on link "Sales" at bounding box center [434, 131] width 188 height 19
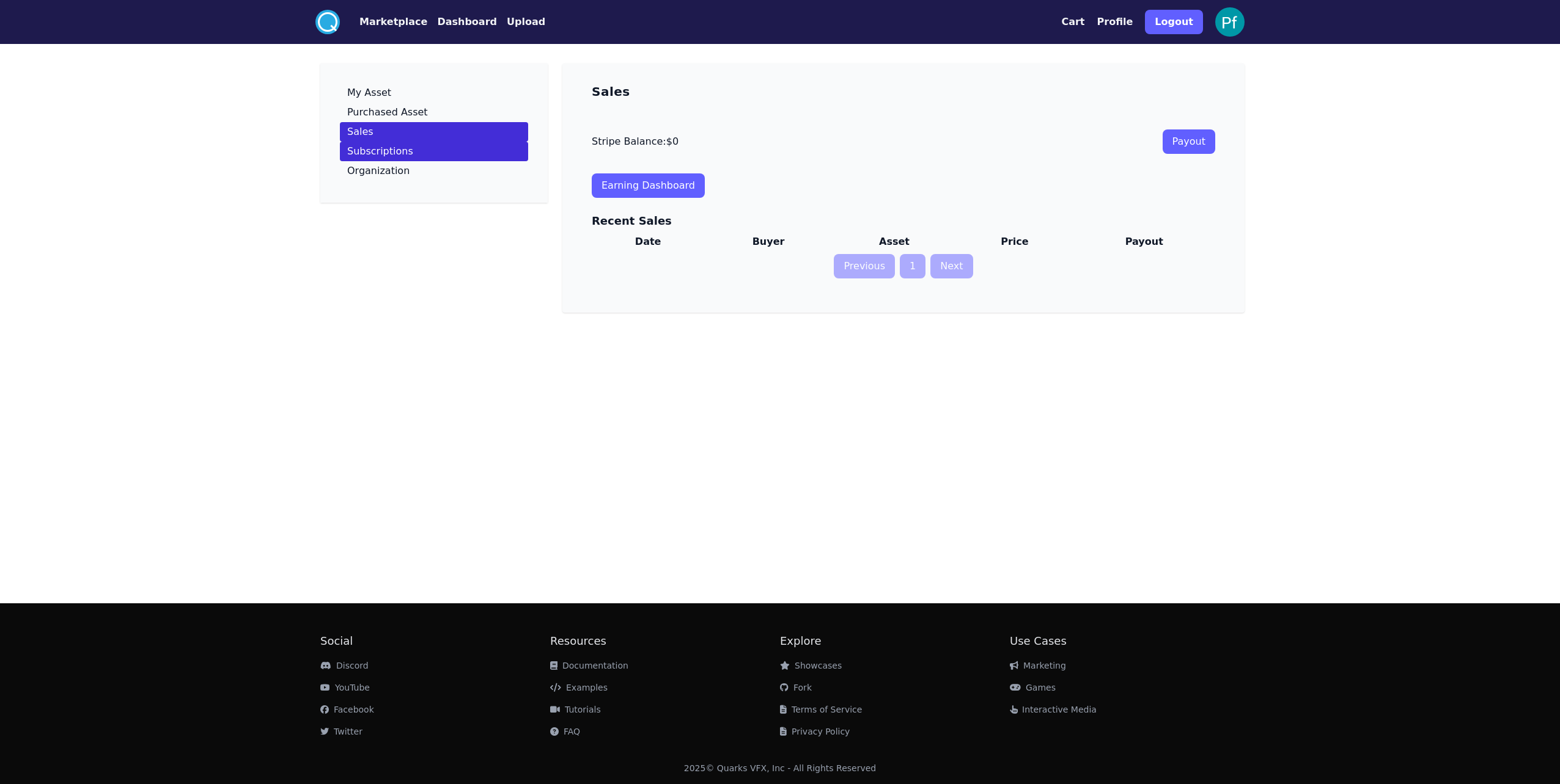
click at [410, 148] on link "Subscriptions" at bounding box center [434, 151] width 188 height 19
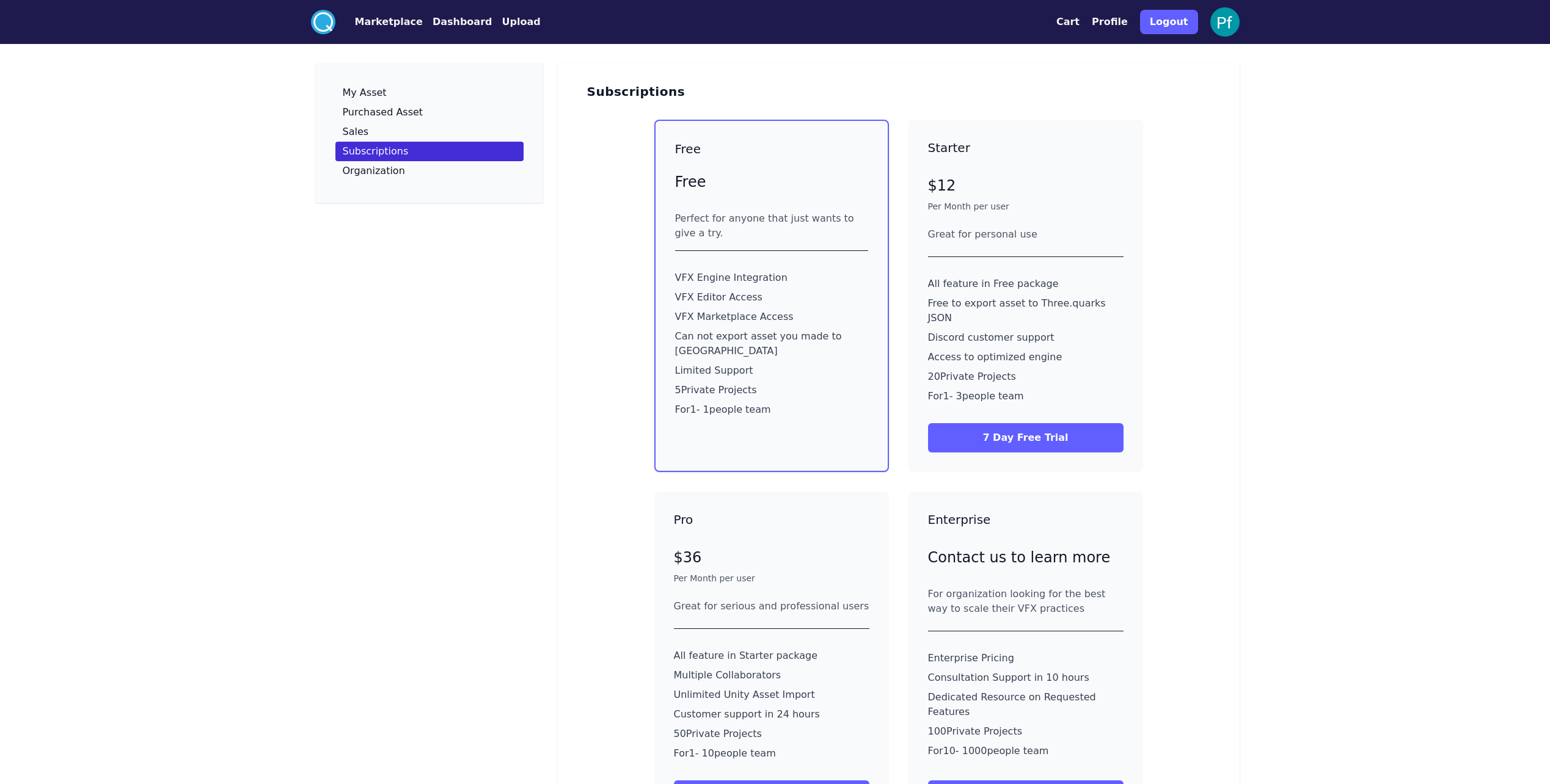
click at [1219, 17] on img at bounding box center [1225, 22] width 30 height 30
click at [1224, 22] on img at bounding box center [1225, 22] width 30 height 30
click at [1179, 16] on button "Logout" at bounding box center [1169, 22] width 58 height 24
